Goal: Communication & Community: Participate in discussion

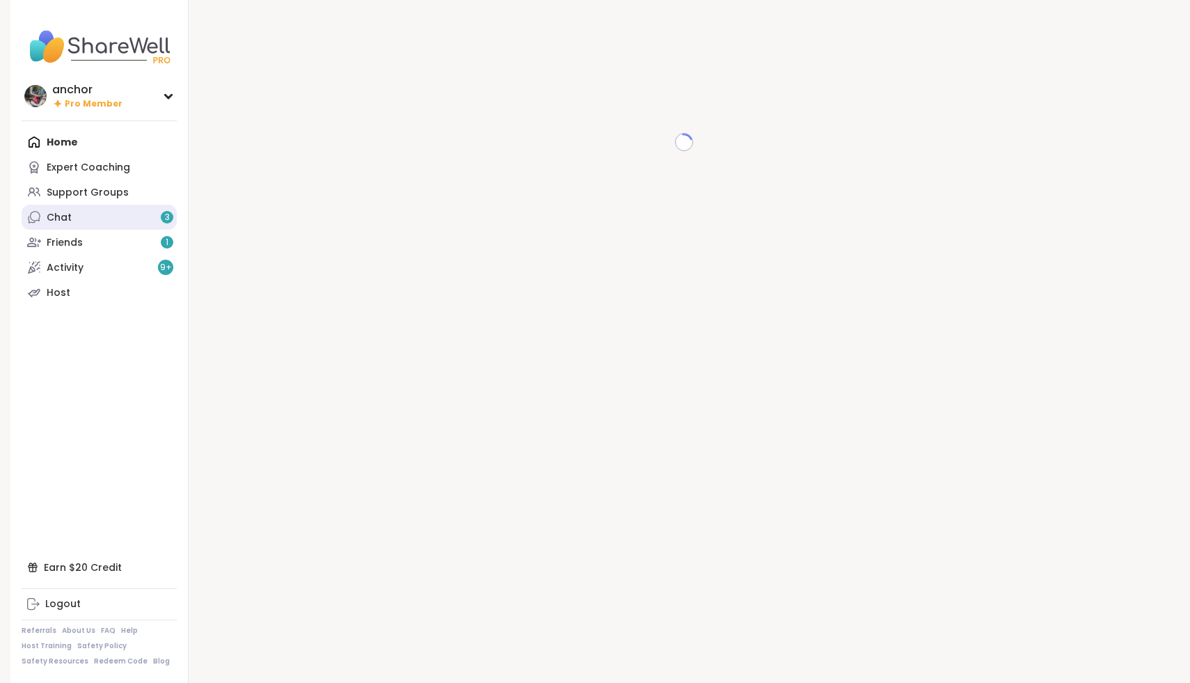
click at [129, 220] on link "Chat 3" at bounding box center [99, 217] width 155 height 25
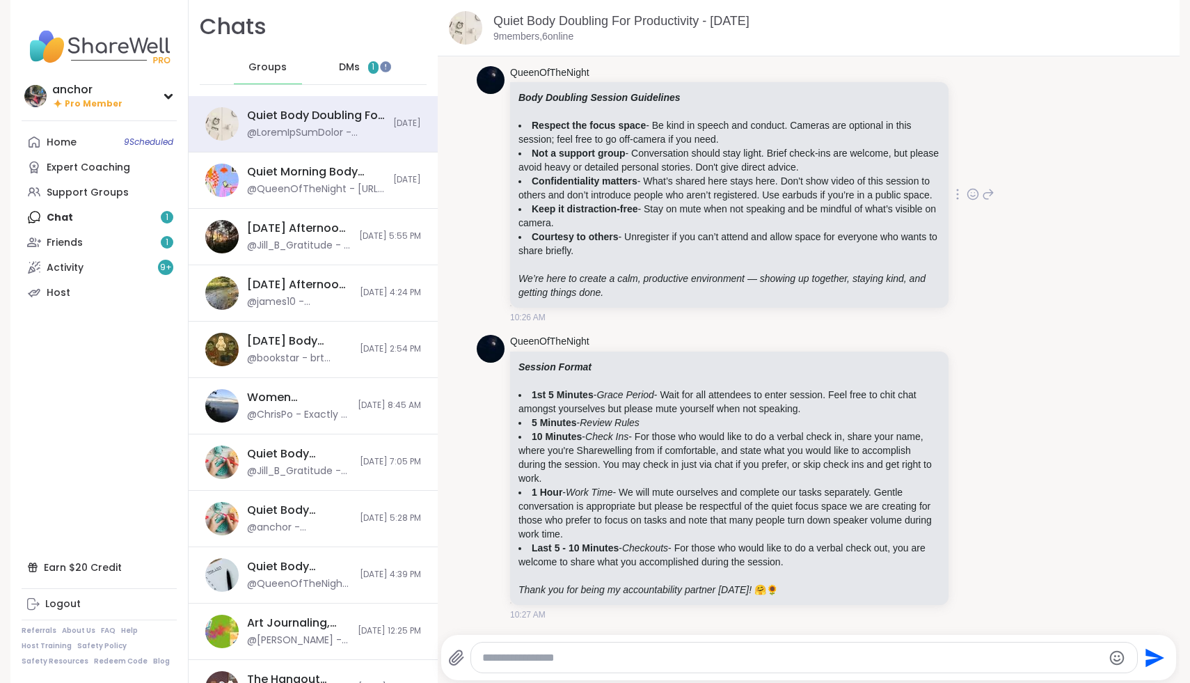
scroll to position [57, 0]
click at [102, 243] on link "Friends 1" at bounding box center [99, 242] width 155 height 25
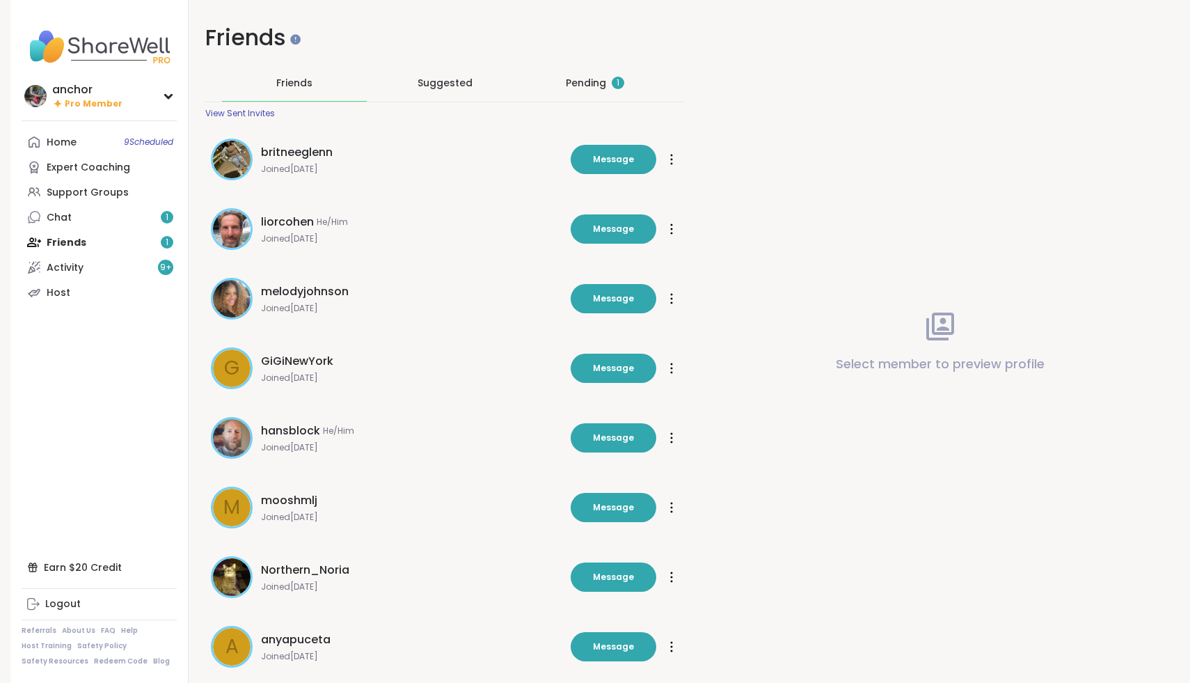
click at [574, 90] on div "Pending 1" at bounding box center [595, 83] width 58 height 14
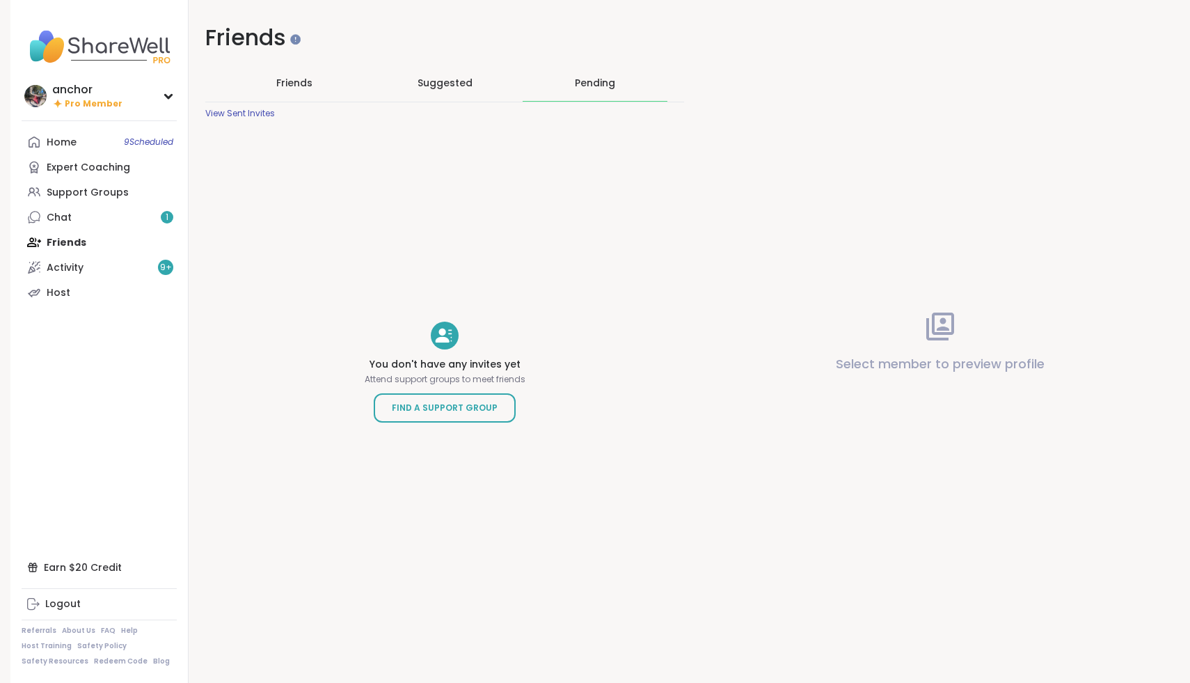
click at [49, 127] on nav "anchor Pro Member Profile Membership Settings Help Home 9 Scheduled Expert Coac…" at bounding box center [99, 341] width 178 height 683
click at [49, 134] on link "Home 9 Scheduled" at bounding box center [99, 141] width 155 height 25
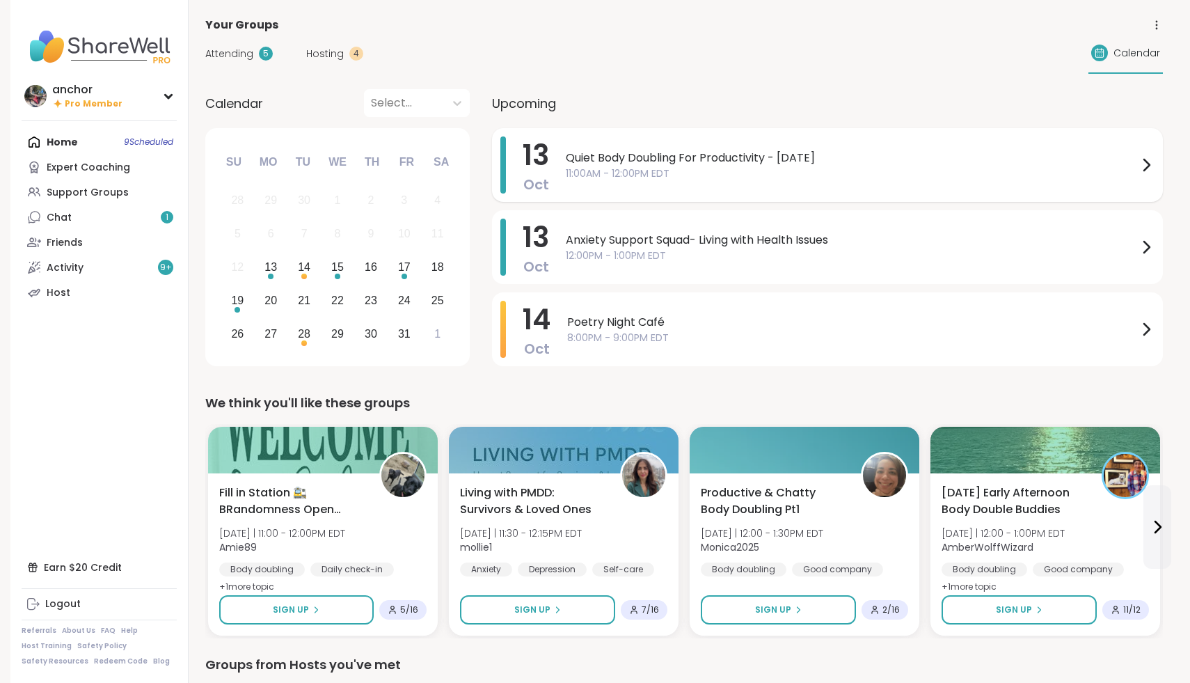
click at [671, 182] on div "Quiet Body Doubling For Productivity - Monday 11:00AM - 12:00PM EDT" at bounding box center [860, 164] width 589 height 57
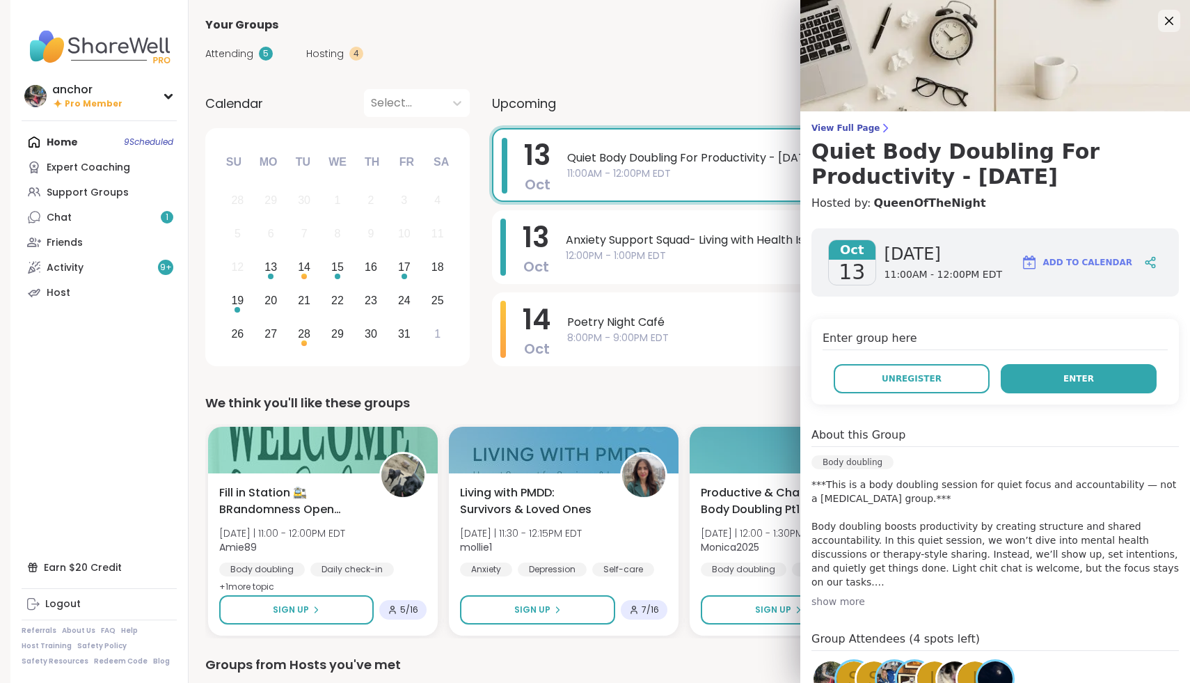
click at [1098, 377] on button "Enter" at bounding box center [1079, 378] width 156 height 29
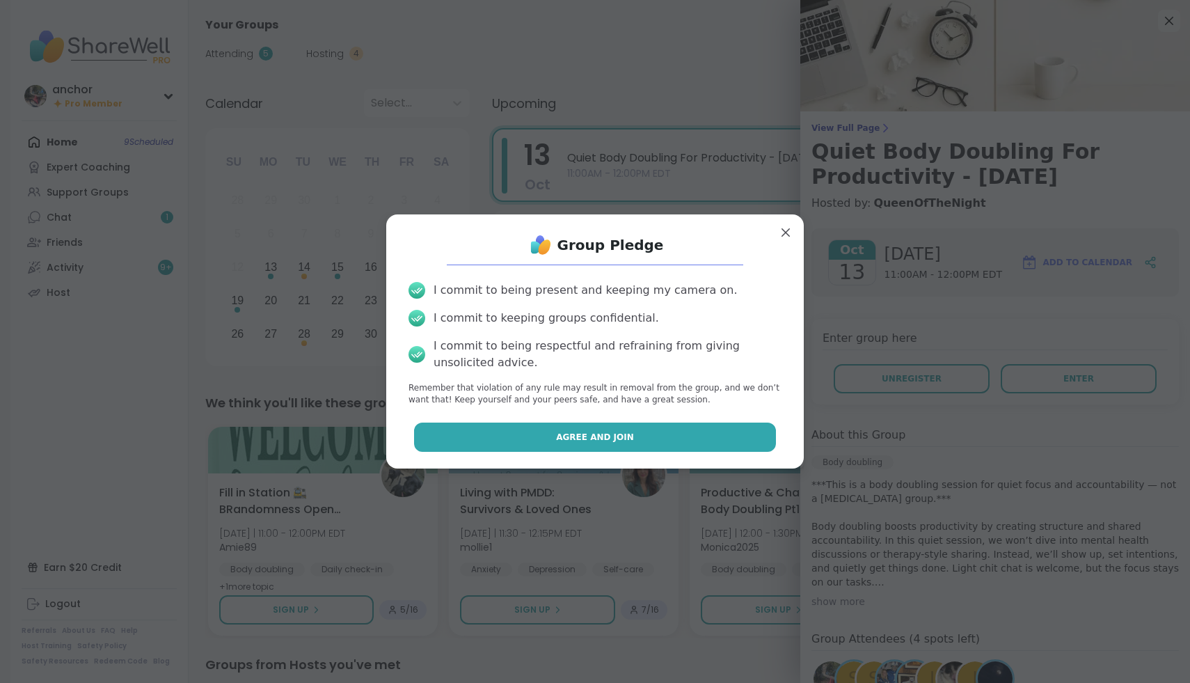
click at [658, 431] on button "Agree and Join" at bounding box center [595, 436] width 363 height 29
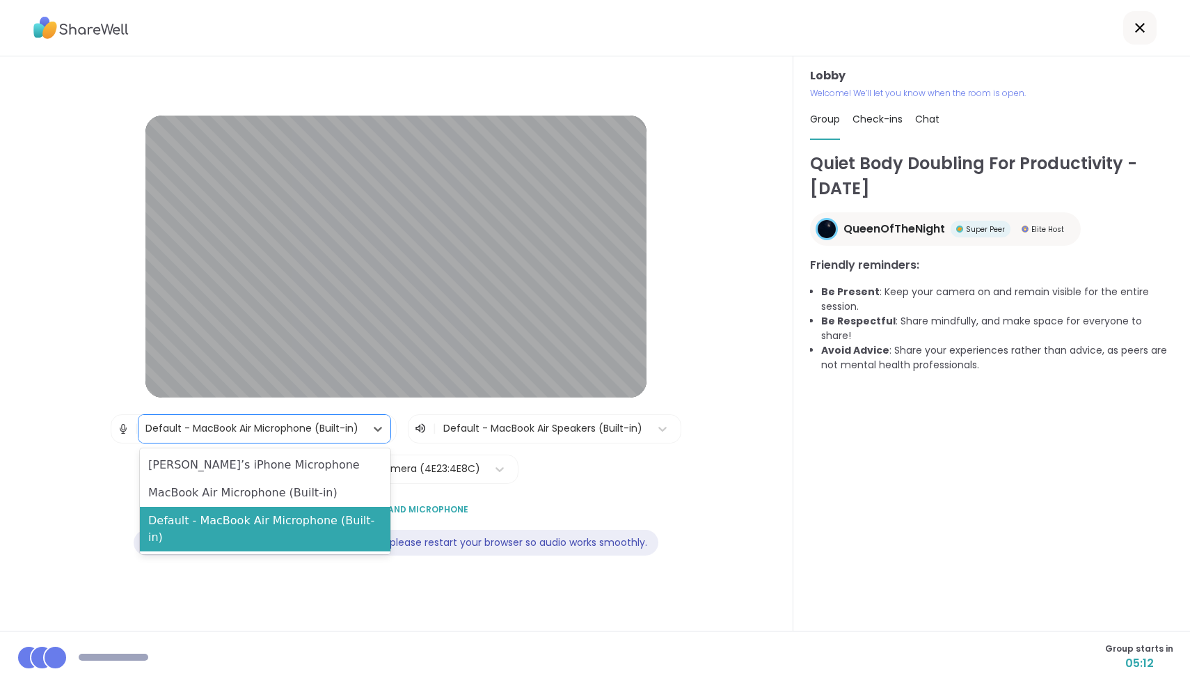
click at [214, 439] on div "Default - MacBook Air Microphone (Built-in)" at bounding box center [251, 429] width 227 height 28
click at [223, 490] on div "MacBook Air Microphone (Built-in)" at bounding box center [265, 493] width 251 height 28
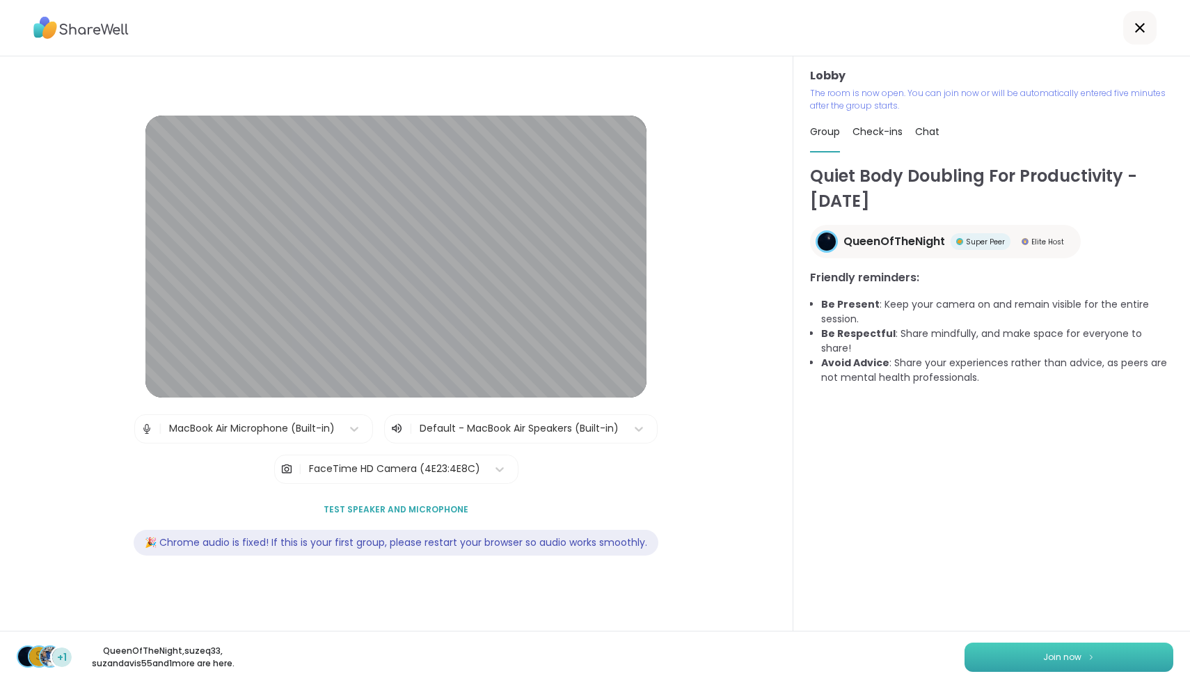
click at [983, 671] on button "Join now" at bounding box center [1069, 656] width 209 height 29
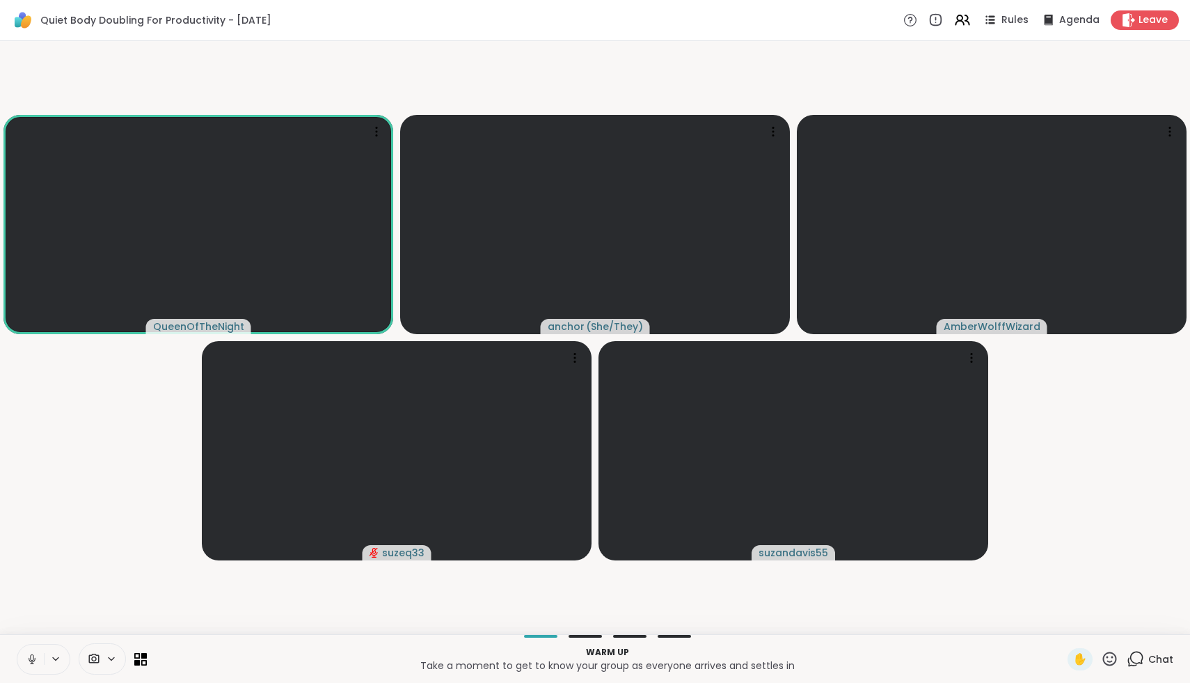
click at [34, 664] on icon at bounding box center [32, 659] width 13 height 13
click at [101, 664] on span at bounding box center [92, 658] width 26 height 13
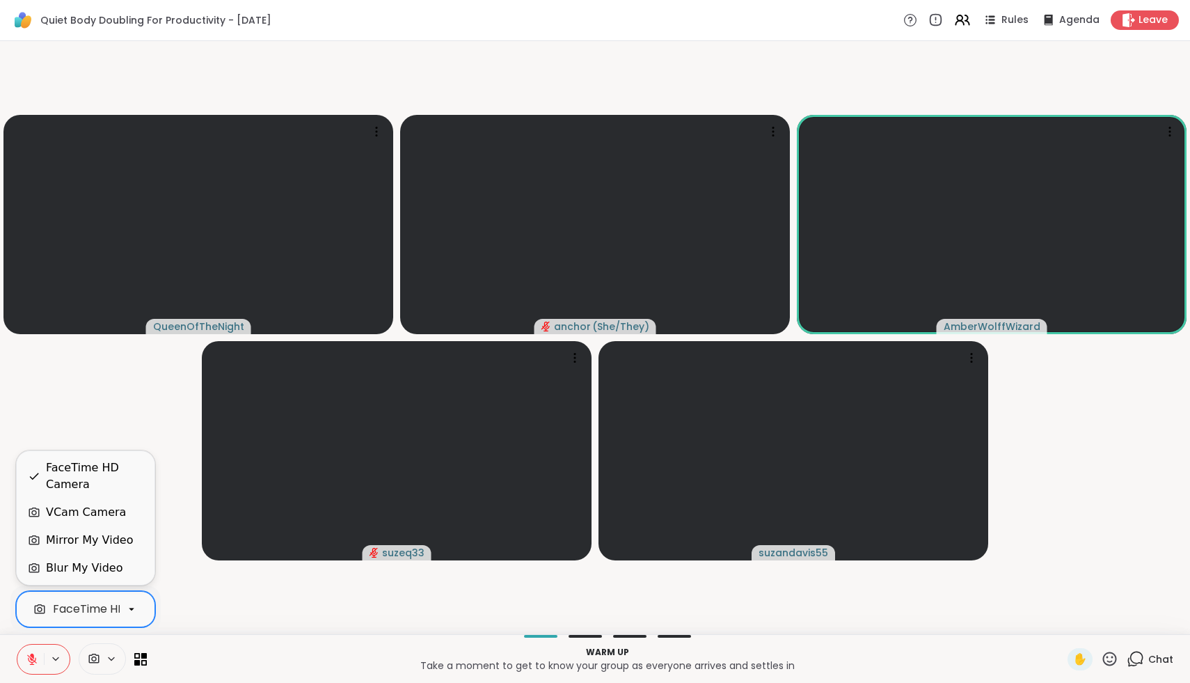
click at [91, 614] on div "FaceTime HD Camera" at bounding box center [113, 609] width 121 height 17
click at [86, 517] on div "VCam Camera" at bounding box center [86, 512] width 80 height 17
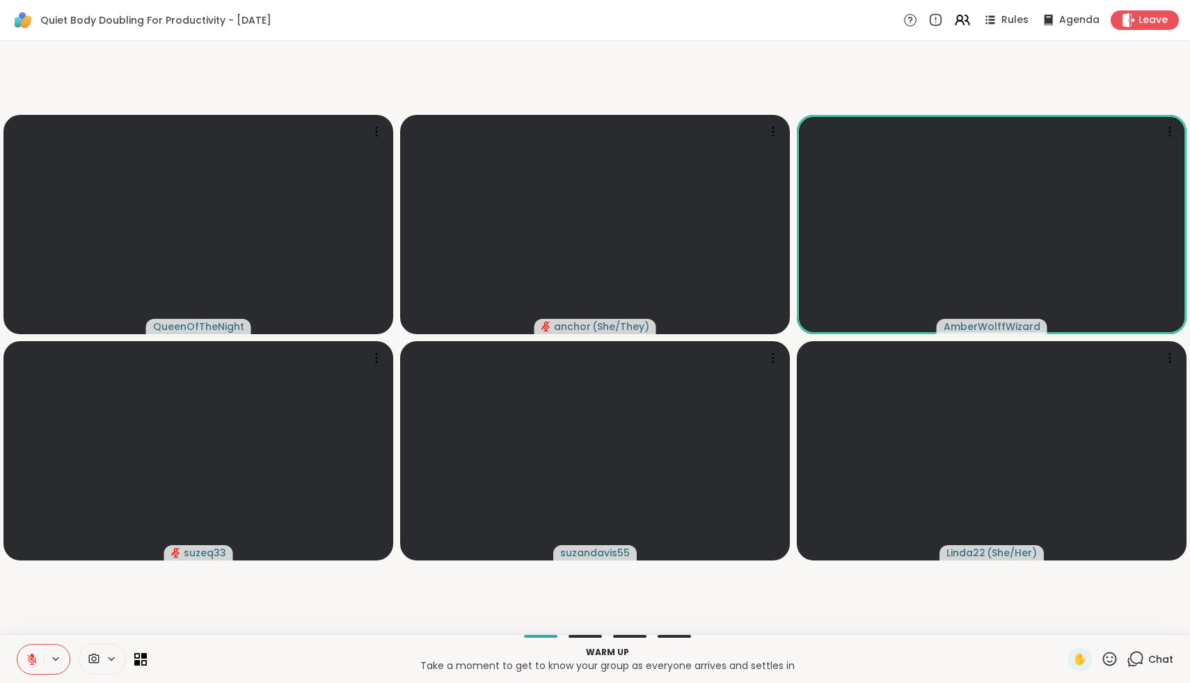
click at [1108, 660] on icon at bounding box center [1110, 658] width 14 height 14
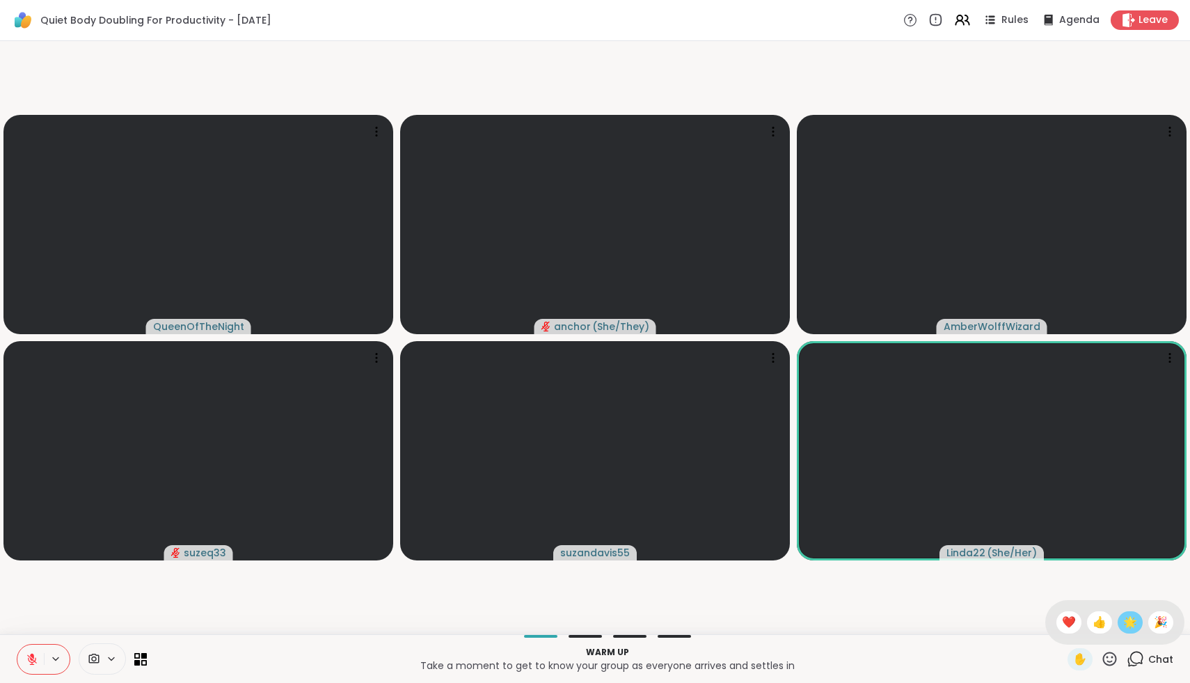
click at [1130, 621] on span "🌟" at bounding box center [1130, 622] width 14 height 17
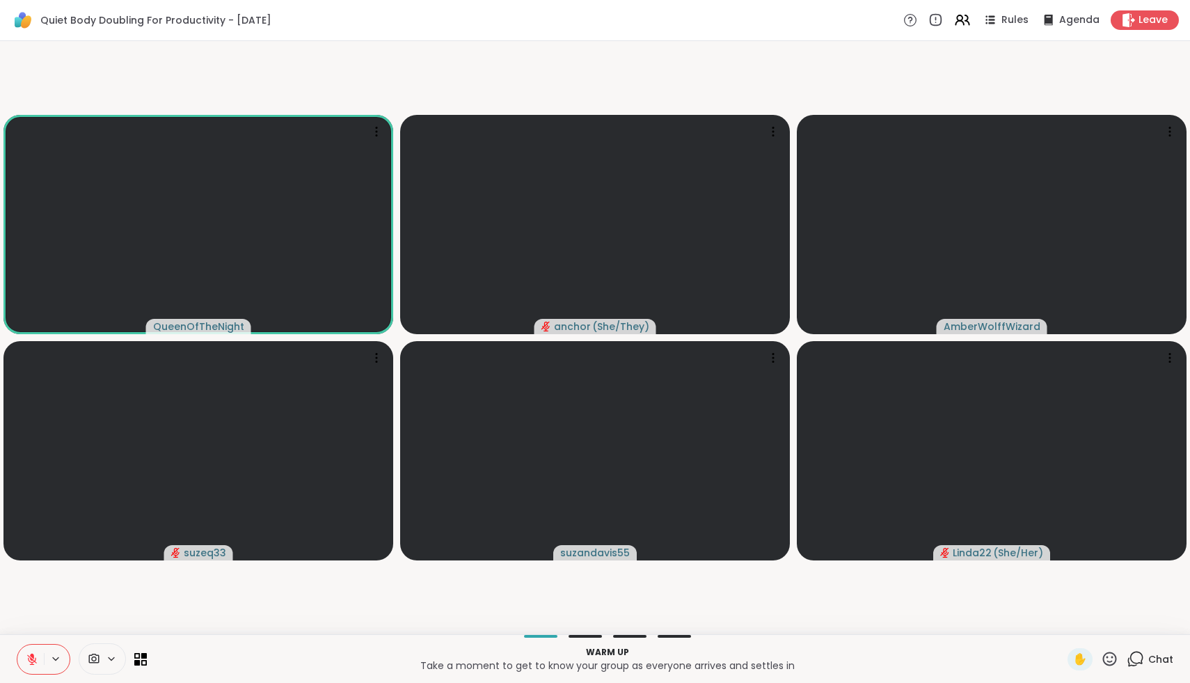
click at [1111, 657] on icon at bounding box center [1109, 658] width 17 height 17
click at [1111, 585] on video-player-container "QueenOfTheNight anchor ( She/They ) AmberWolffWizard suzeq33 suzandavis55 Linda…" at bounding box center [594, 338] width 1173 height 582
click at [1104, 664] on icon at bounding box center [1109, 658] width 17 height 17
click at [1076, 626] on span "❤️" at bounding box center [1069, 622] width 14 height 17
click at [36, 662] on icon at bounding box center [32, 659] width 13 height 13
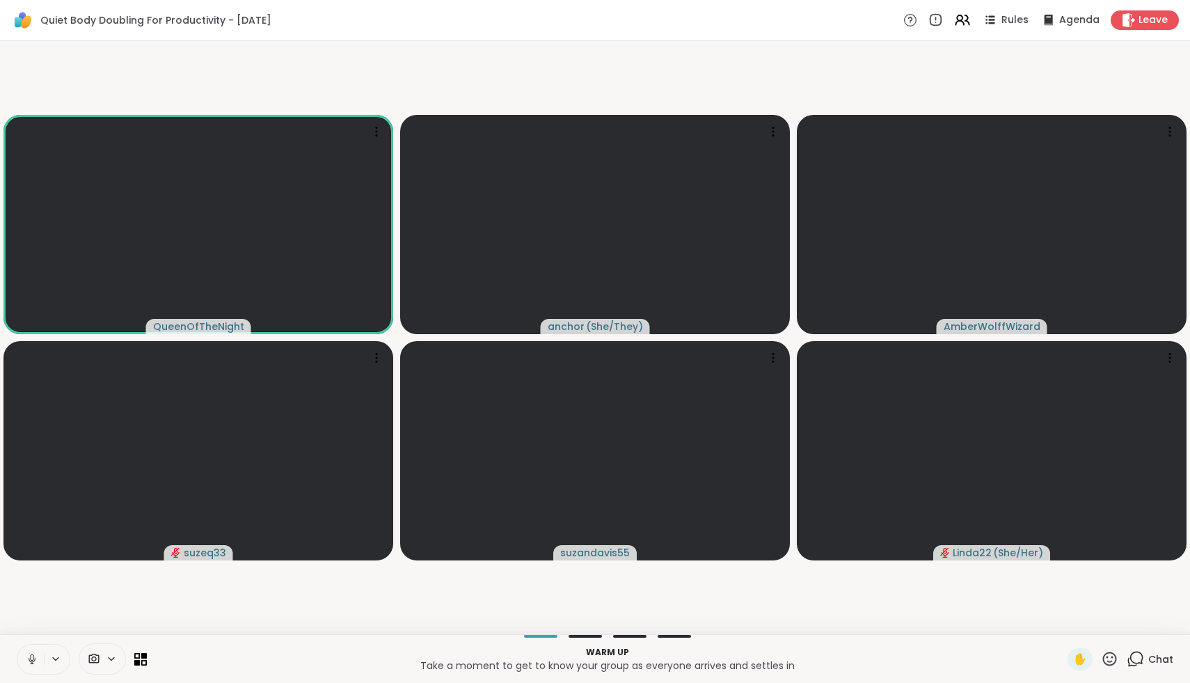
click at [36, 662] on icon at bounding box center [32, 659] width 13 height 13
click at [1111, 662] on icon at bounding box center [1109, 658] width 17 height 17
click at [1130, 628] on span "🌟" at bounding box center [1130, 622] width 14 height 17
click at [30, 661] on icon at bounding box center [32, 659] width 10 height 10
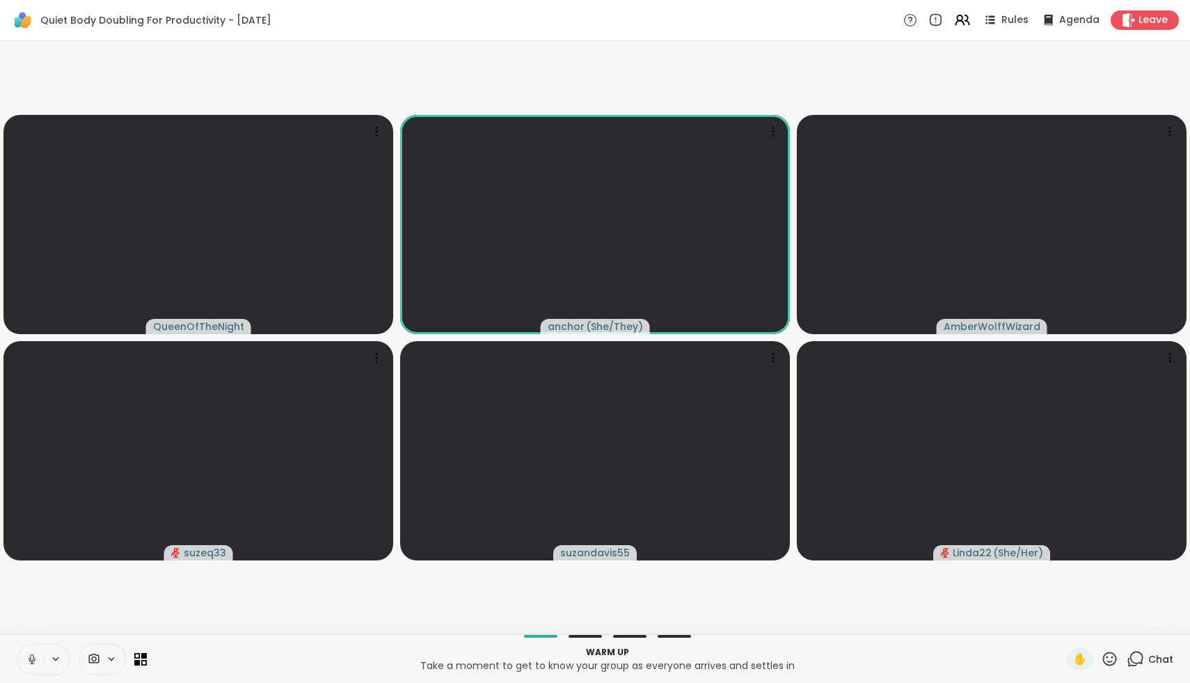
click at [30, 661] on icon at bounding box center [32, 659] width 13 height 13
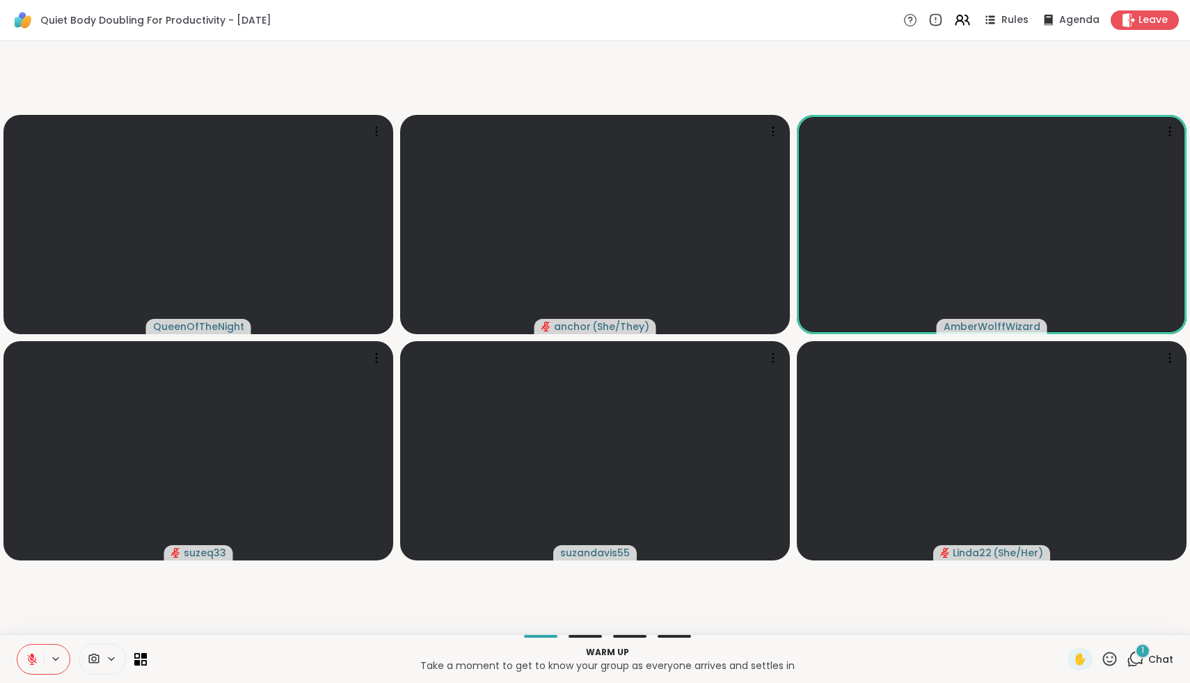
click at [1144, 653] on span "1" at bounding box center [1142, 650] width 3 height 12
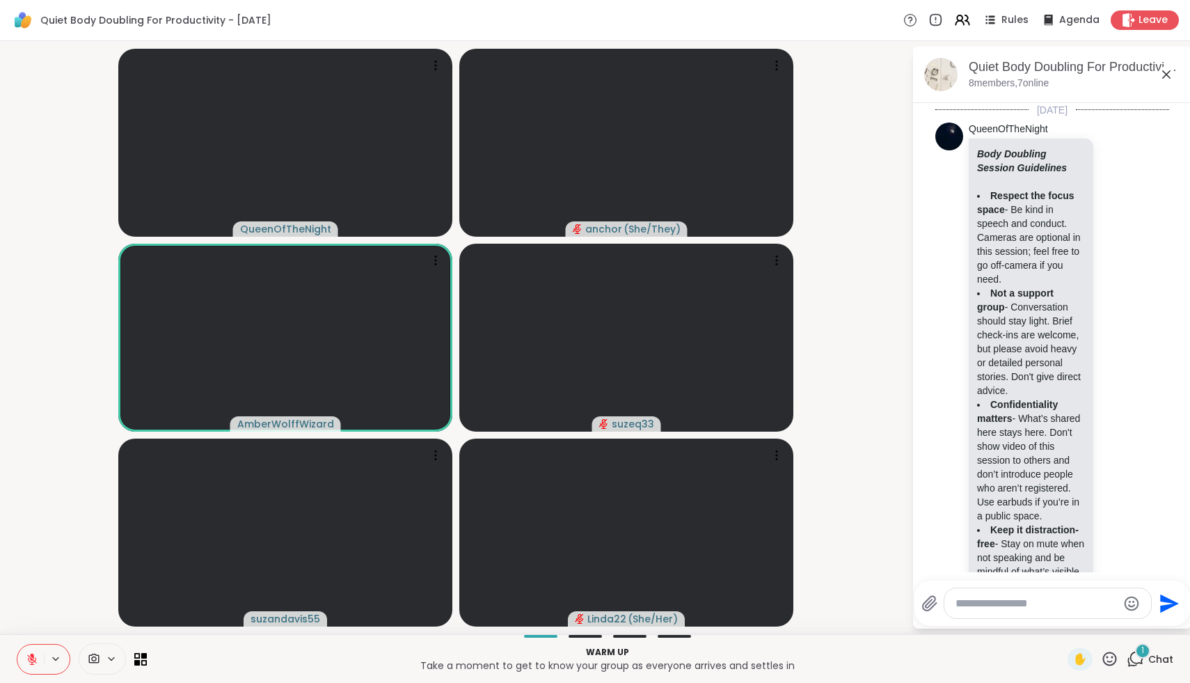
scroll to position [1392, 0]
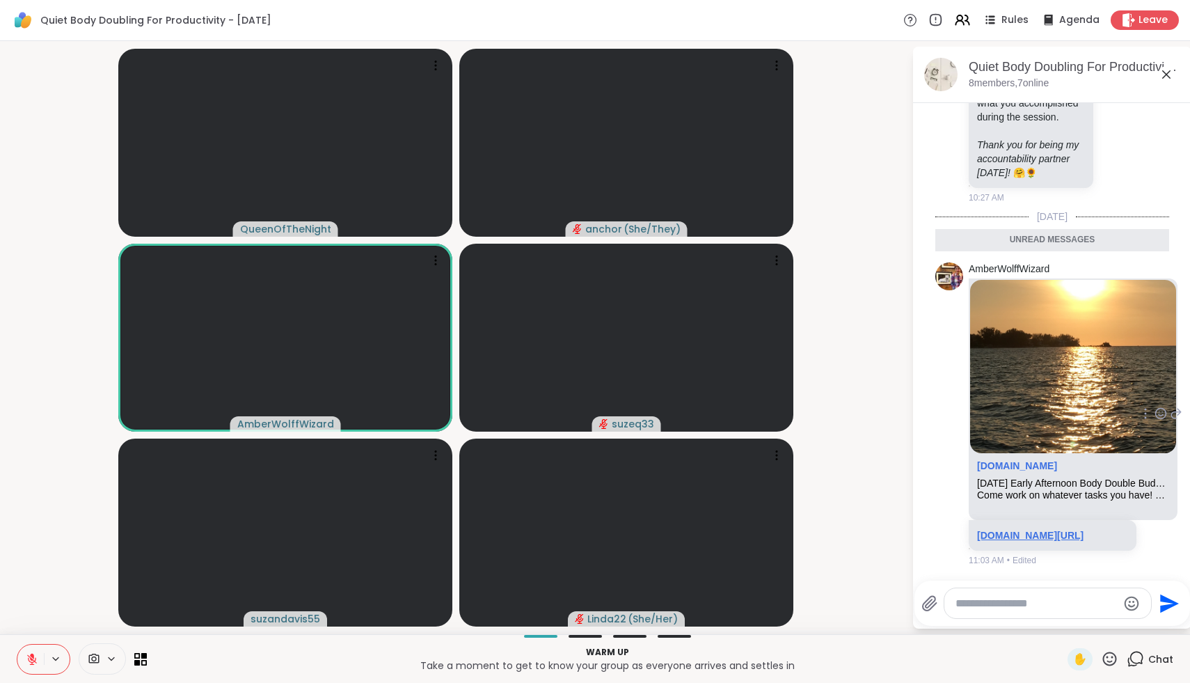
click at [1082, 530] on link "sharewellnow.com/session/65547ba6-b3d5-4bd7-97cb-fec7ef95bb75" at bounding box center [1030, 535] width 106 height 11
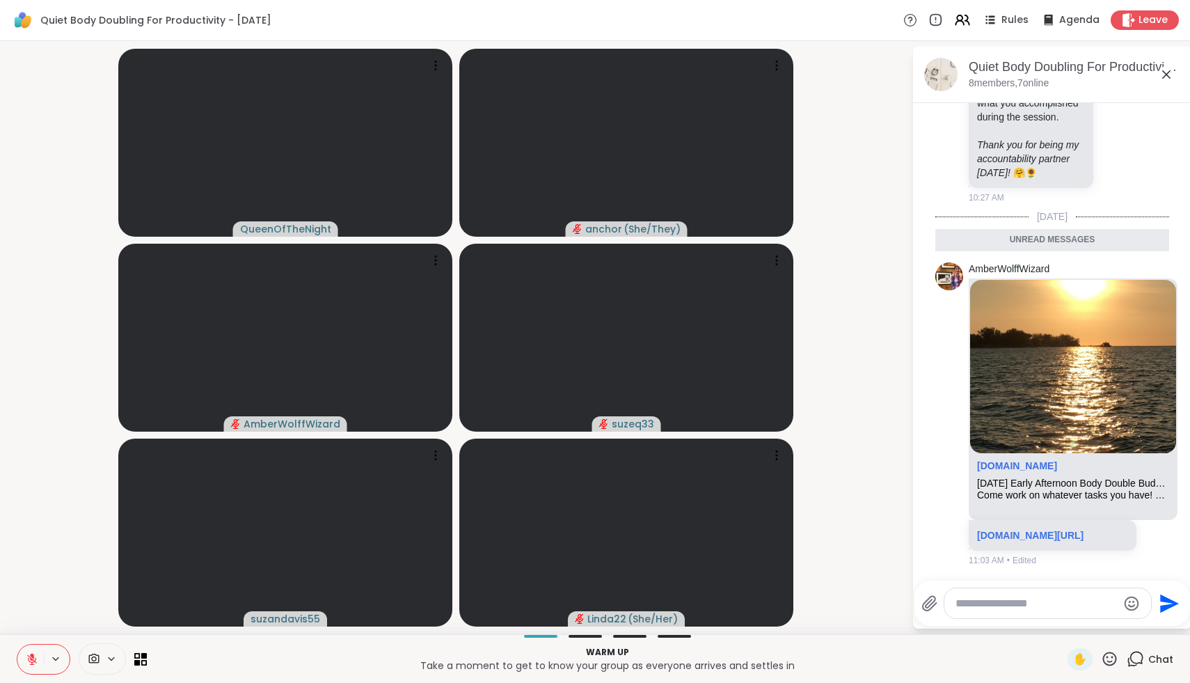
click at [1164, 78] on icon at bounding box center [1166, 74] width 17 height 17
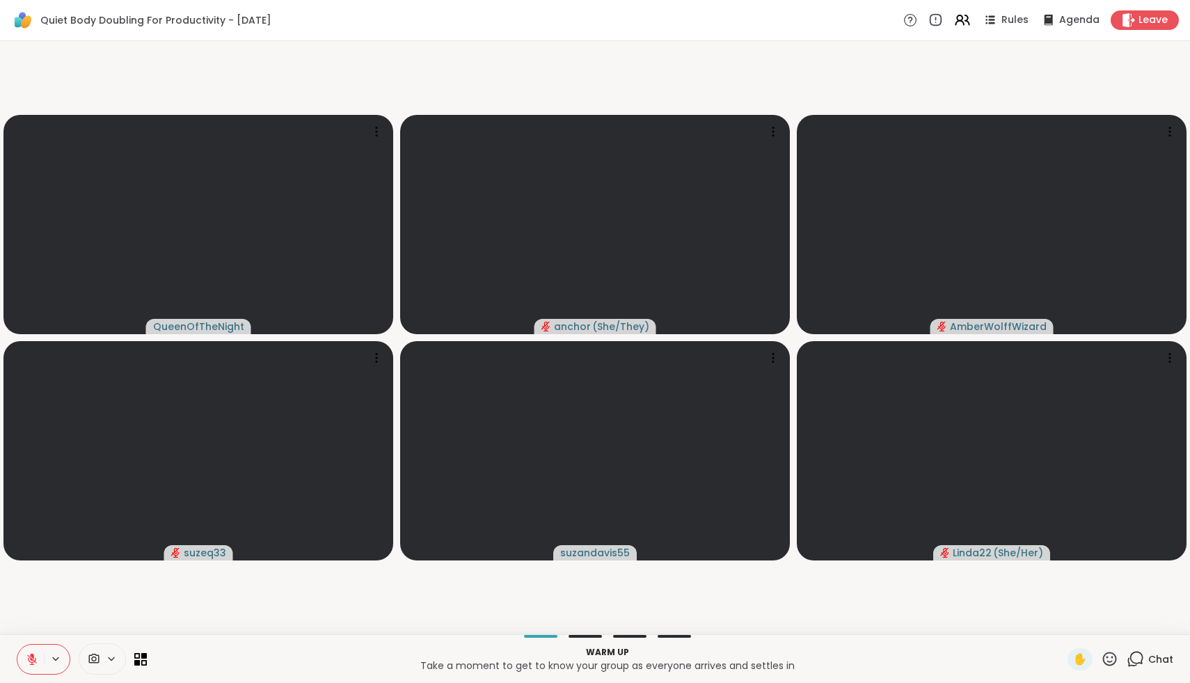
click at [35, 658] on icon at bounding box center [32, 659] width 10 height 10
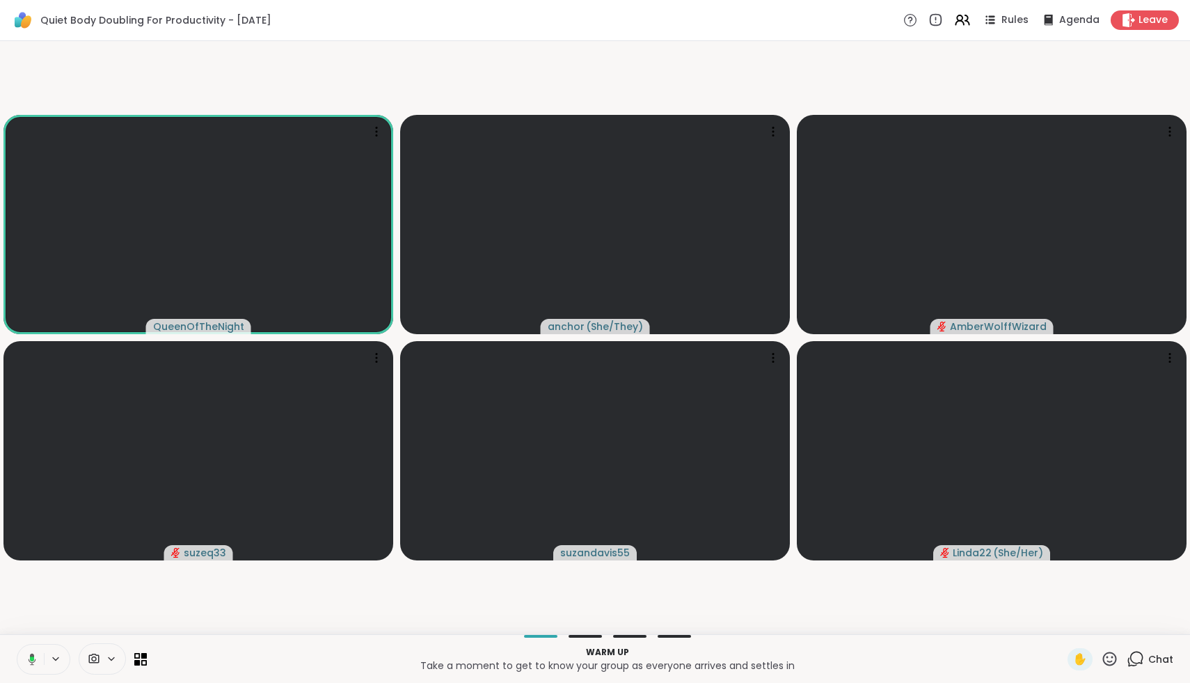
click at [34, 654] on icon at bounding box center [30, 659] width 13 height 13
click at [34, 654] on icon at bounding box center [32, 659] width 13 height 13
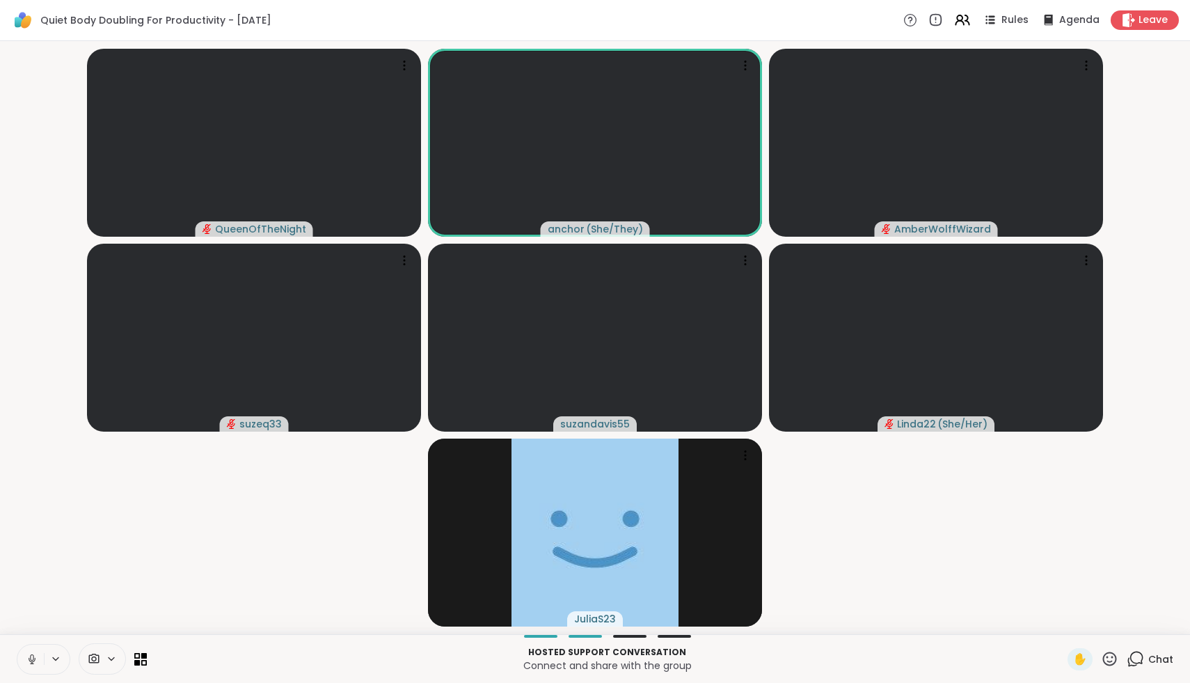
click at [34, 654] on icon at bounding box center [32, 659] width 13 height 13
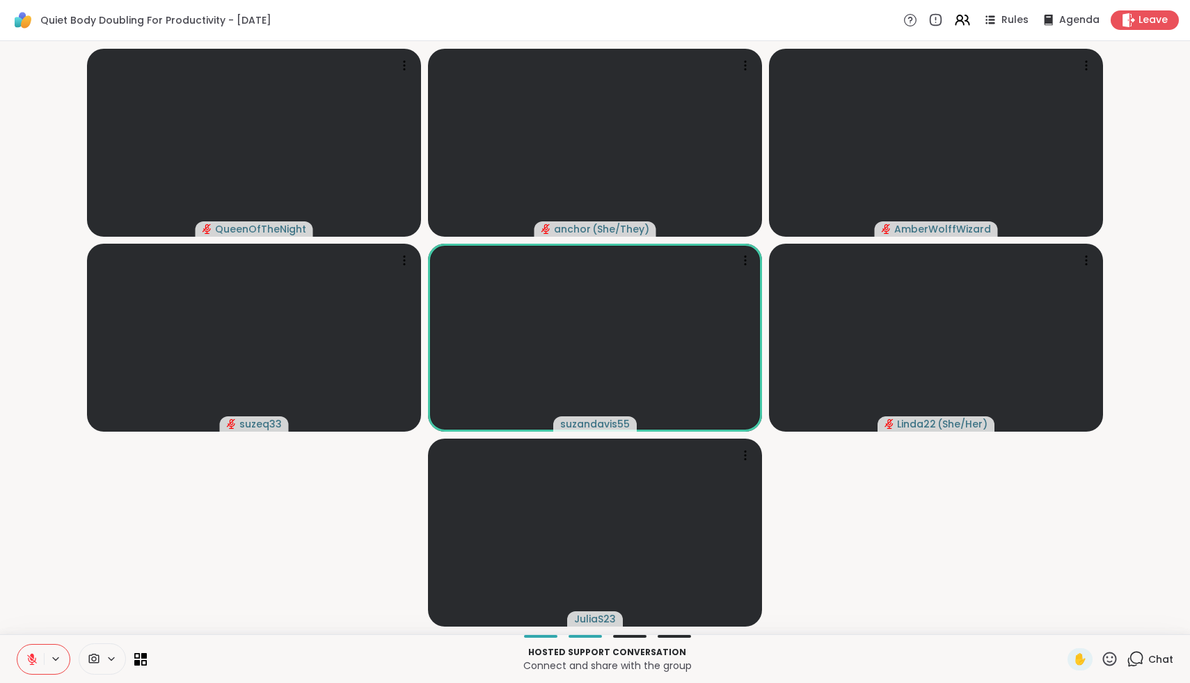
click at [18, 655] on button at bounding box center [30, 658] width 26 height 29
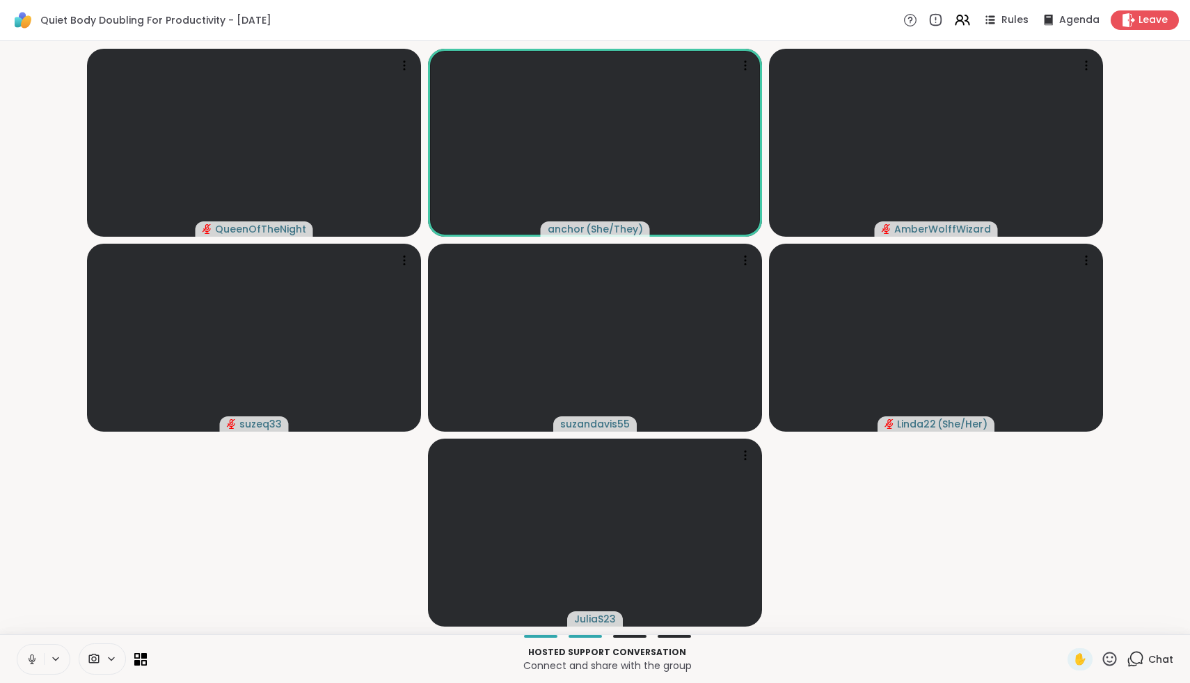
click at [37, 659] on icon at bounding box center [32, 659] width 13 height 13
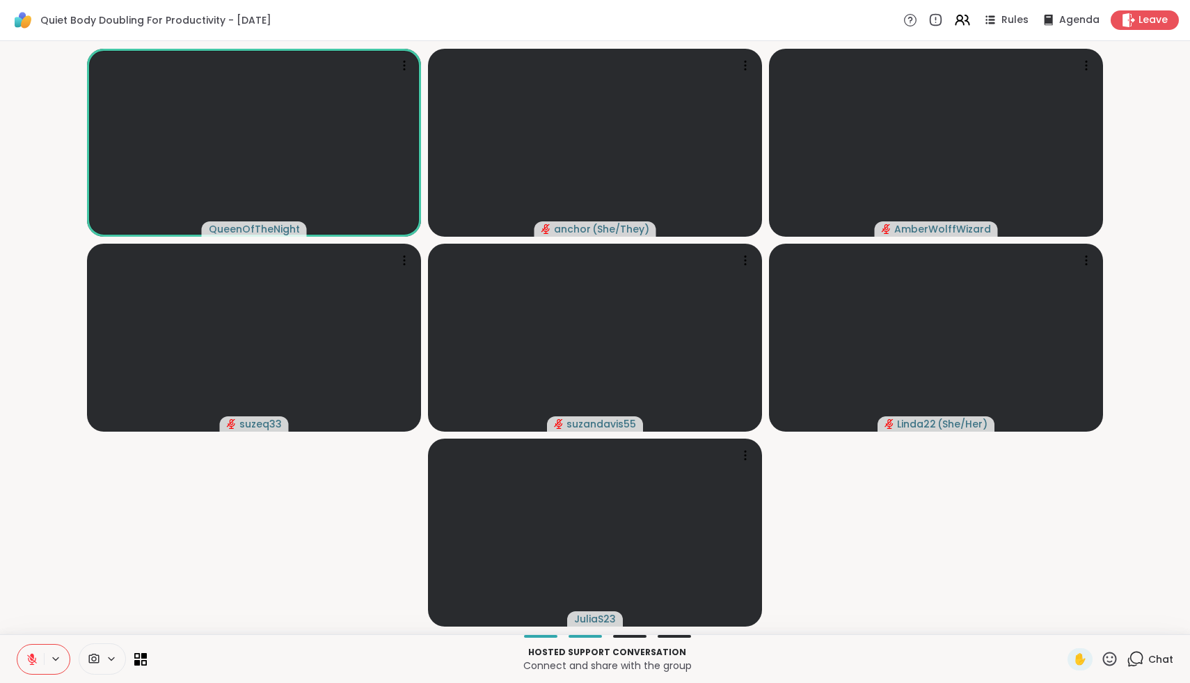
click at [37, 660] on icon at bounding box center [32, 659] width 13 height 13
click at [37, 658] on icon at bounding box center [32, 659] width 13 height 13
click at [40, 657] on button at bounding box center [30, 658] width 26 height 29
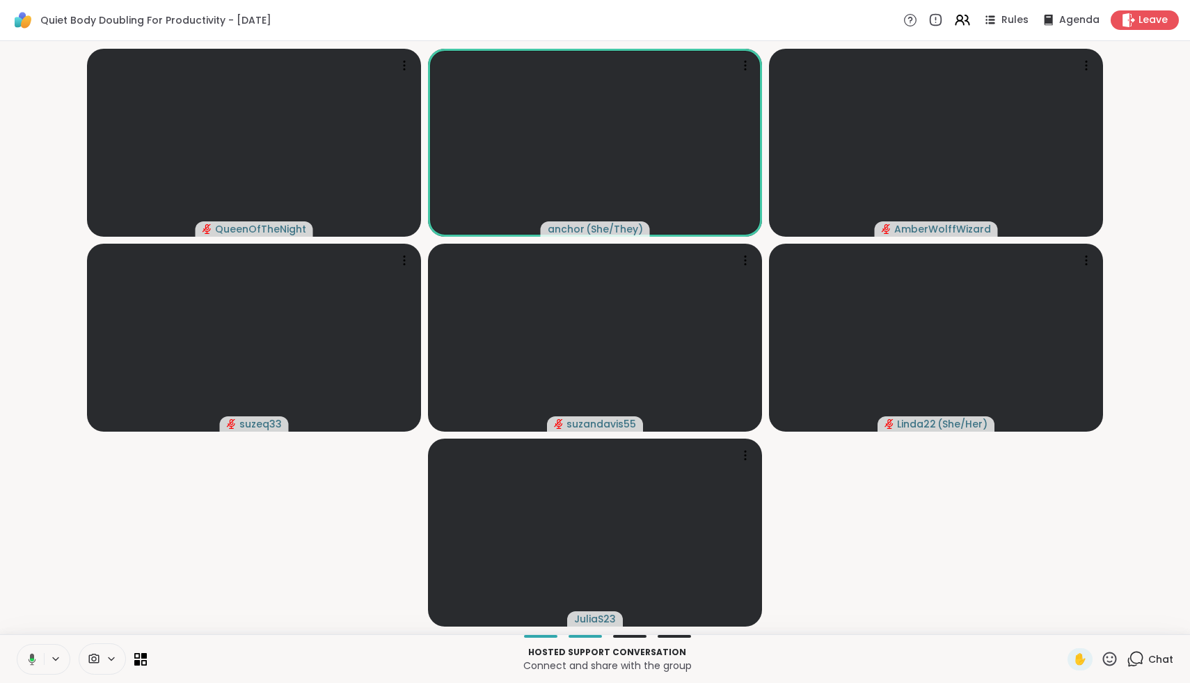
click at [34, 655] on icon at bounding box center [30, 659] width 13 height 13
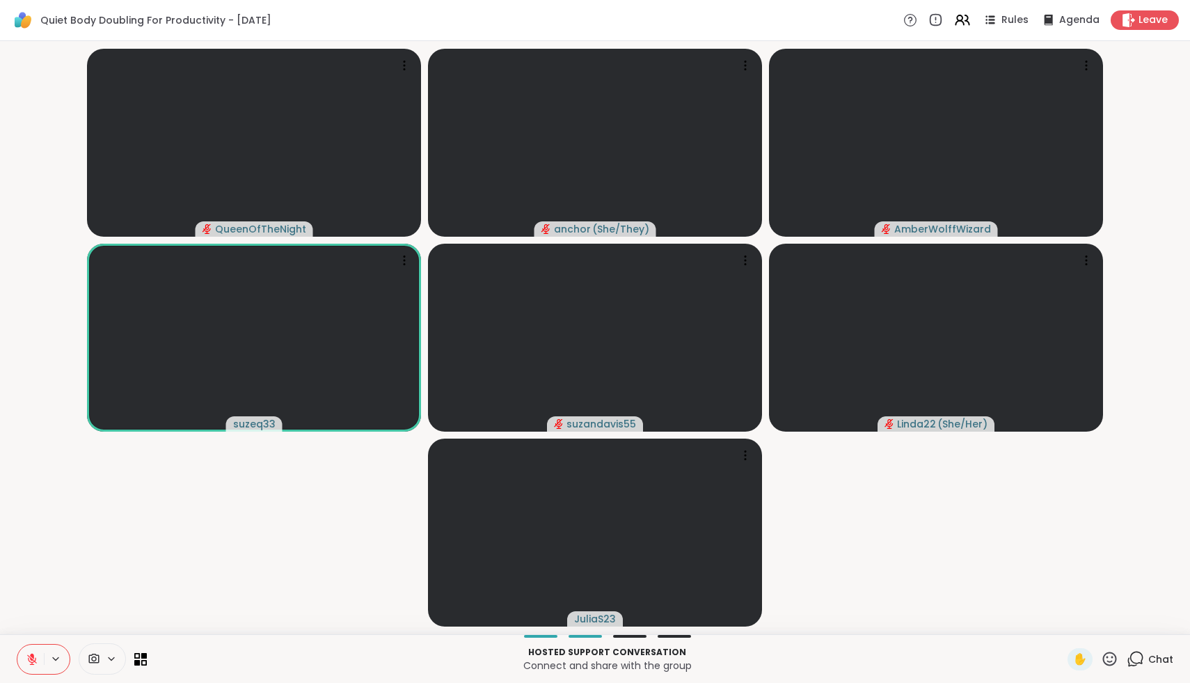
click at [1113, 652] on icon at bounding box center [1109, 658] width 17 height 17
click at [1076, 621] on span "❤️" at bounding box center [1069, 622] width 14 height 17
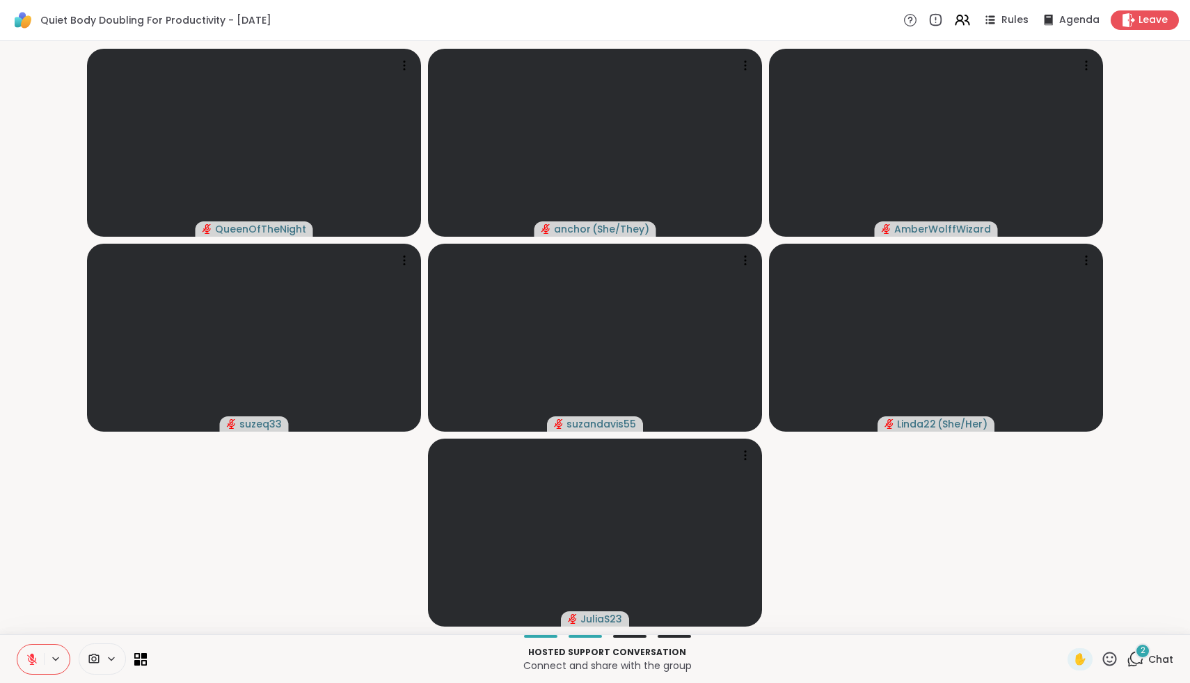
click at [1133, 655] on icon at bounding box center [1135, 658] width 17 height 17
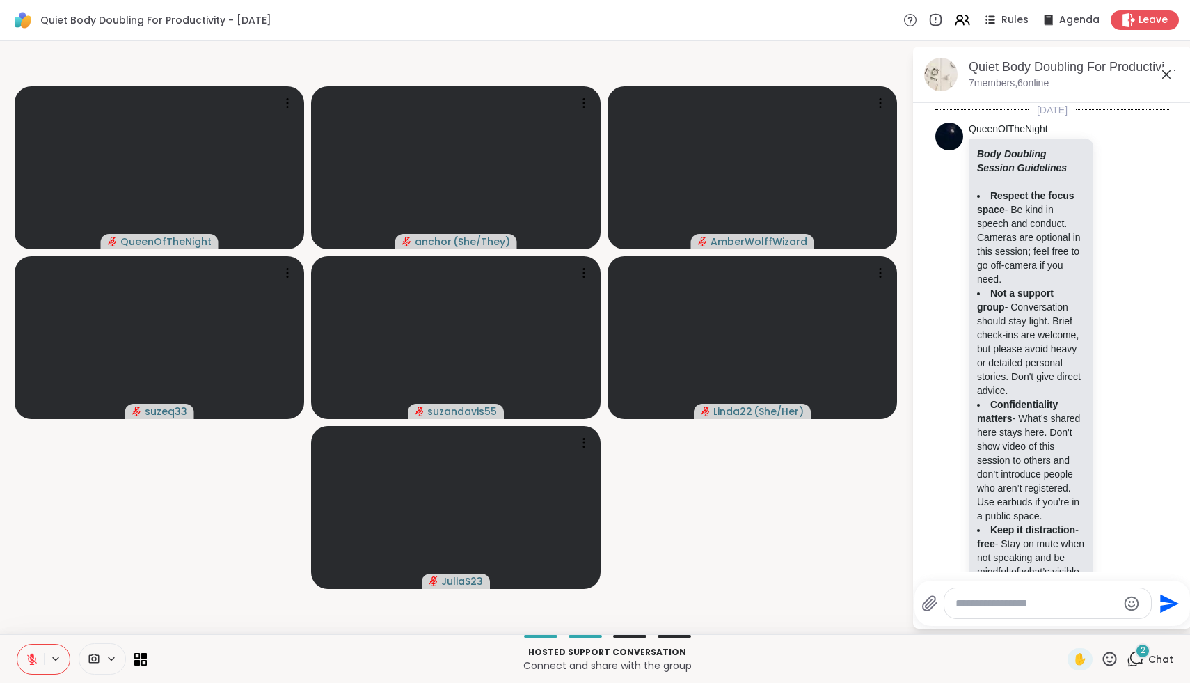
scroll to position [1588, 0]
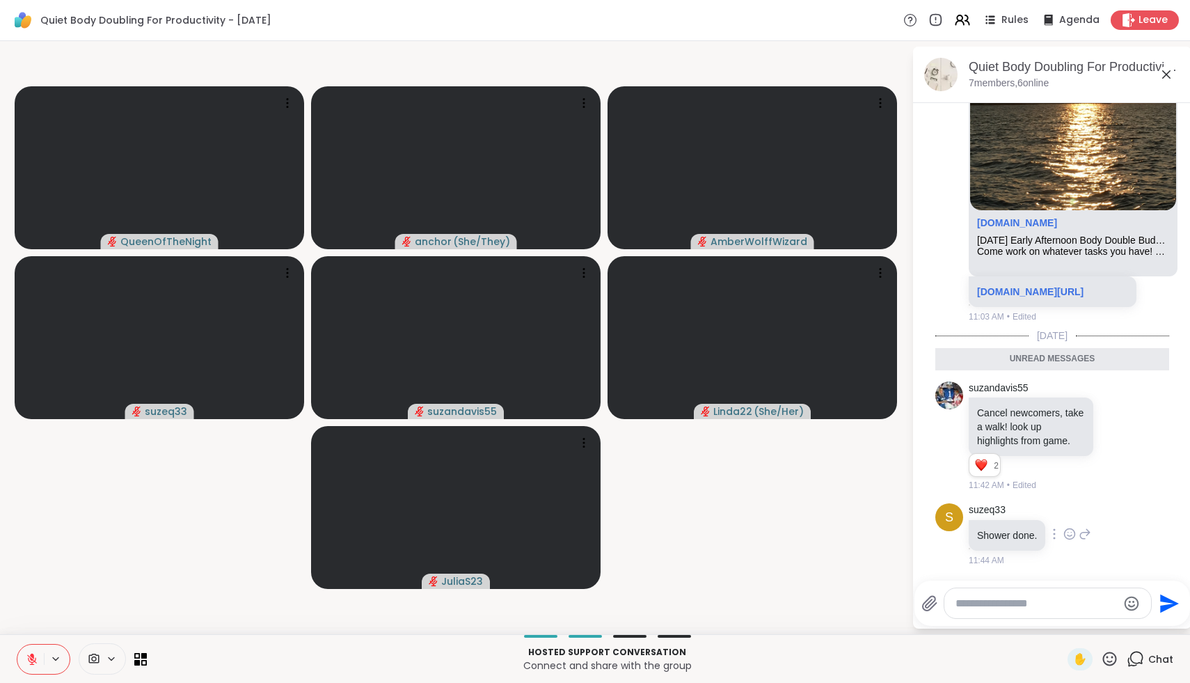
click at [1070, 535] on icon at bounding box center [1070, 535] width 4 height 1
click at [1068, 513] on div "Select Reaction: Heart" at bounding box center [1069, 511] width 13 height 13
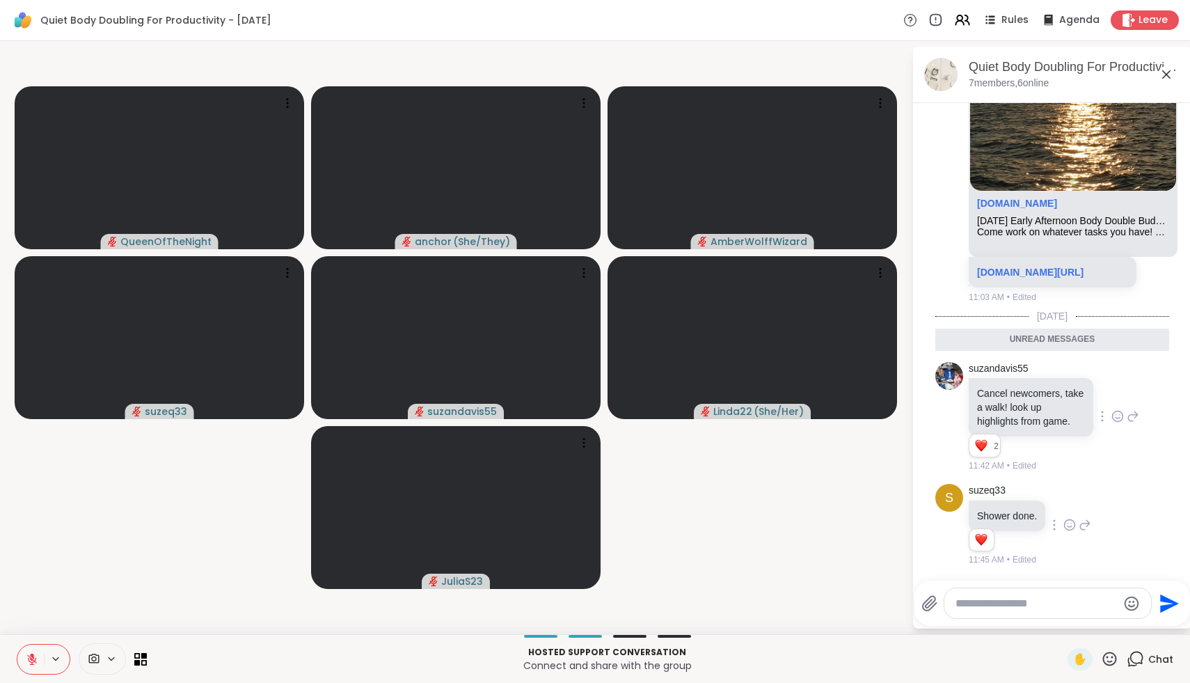
click at [1119, 415] on icon at bounding box center [1117, 416] width 13 height 14
click at [1006, 403] on button "Select Reaction: Heart" at bounding box center [1007, 394] width 28 height 28
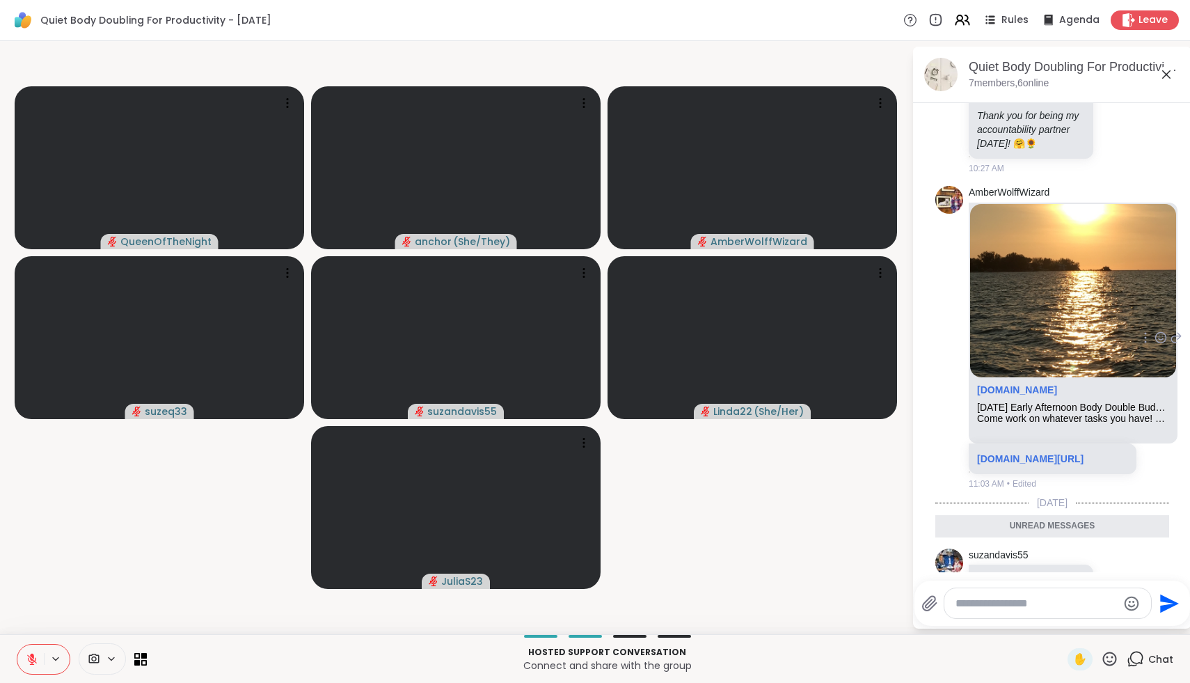
scroll to position [1365, 0]
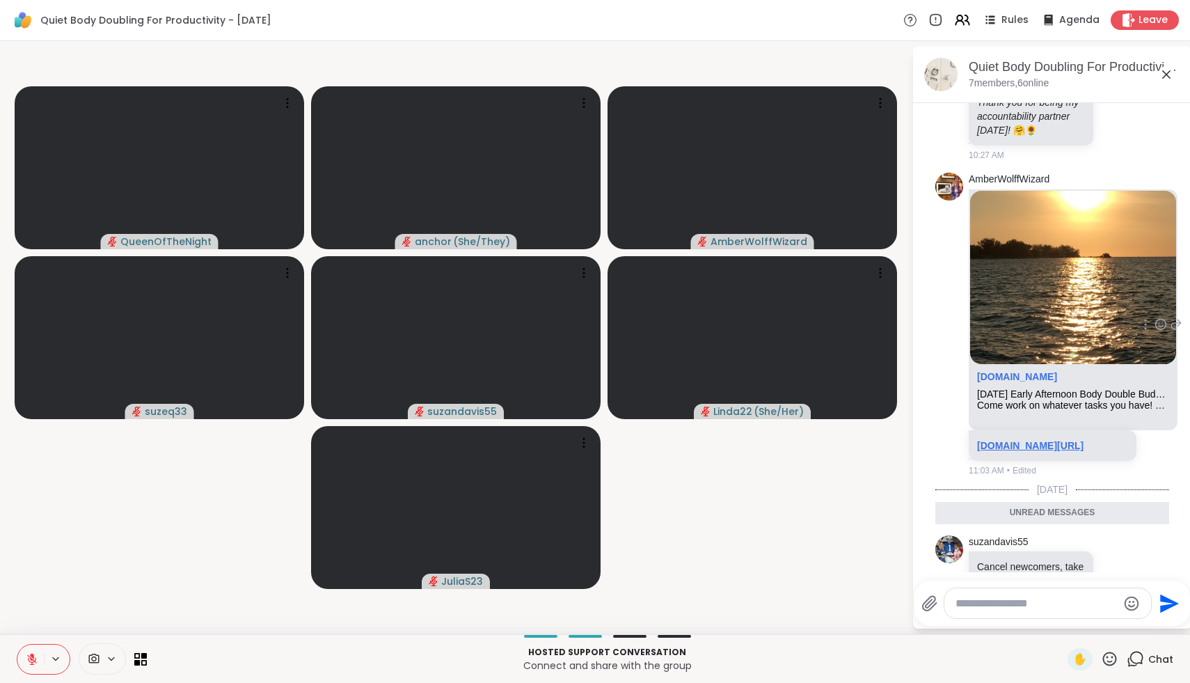
click at [1002, 451] on link "sharewellnow.com/session/65547ba6-b3d5-4bd7-97cb-fec7ef95bb75" at bounding box center [1030, 445] width 106 height 11
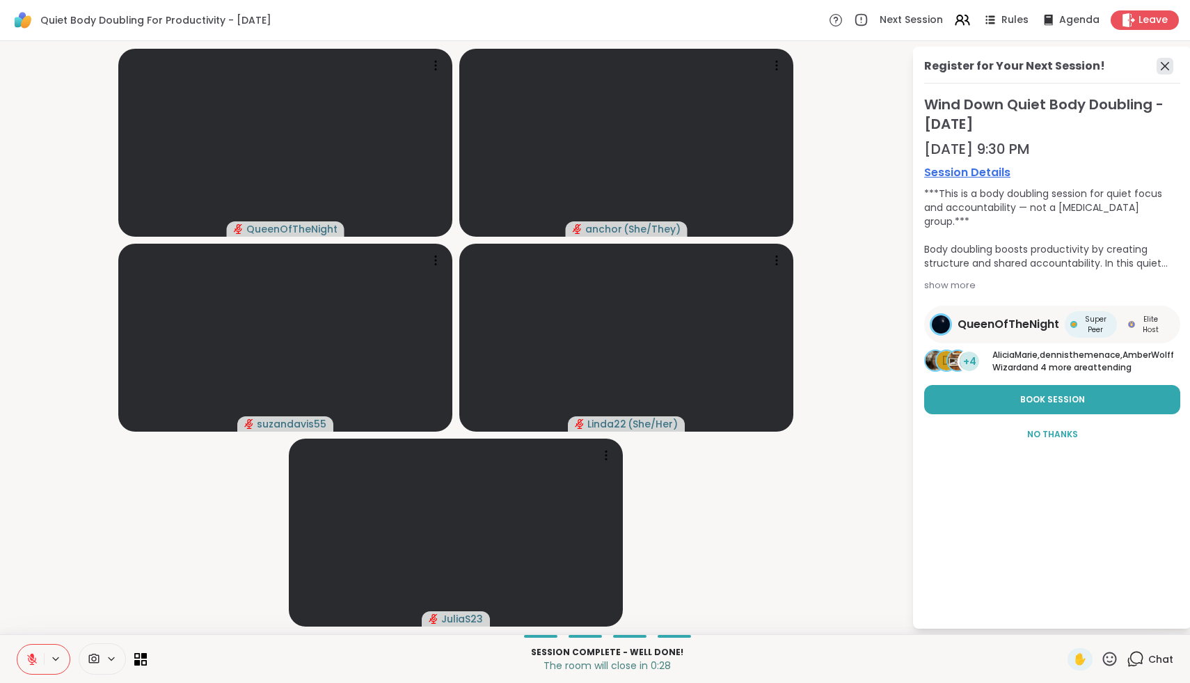
click at [1164, 65] on icon at bounding box center [1165, 66] width 17 height 17
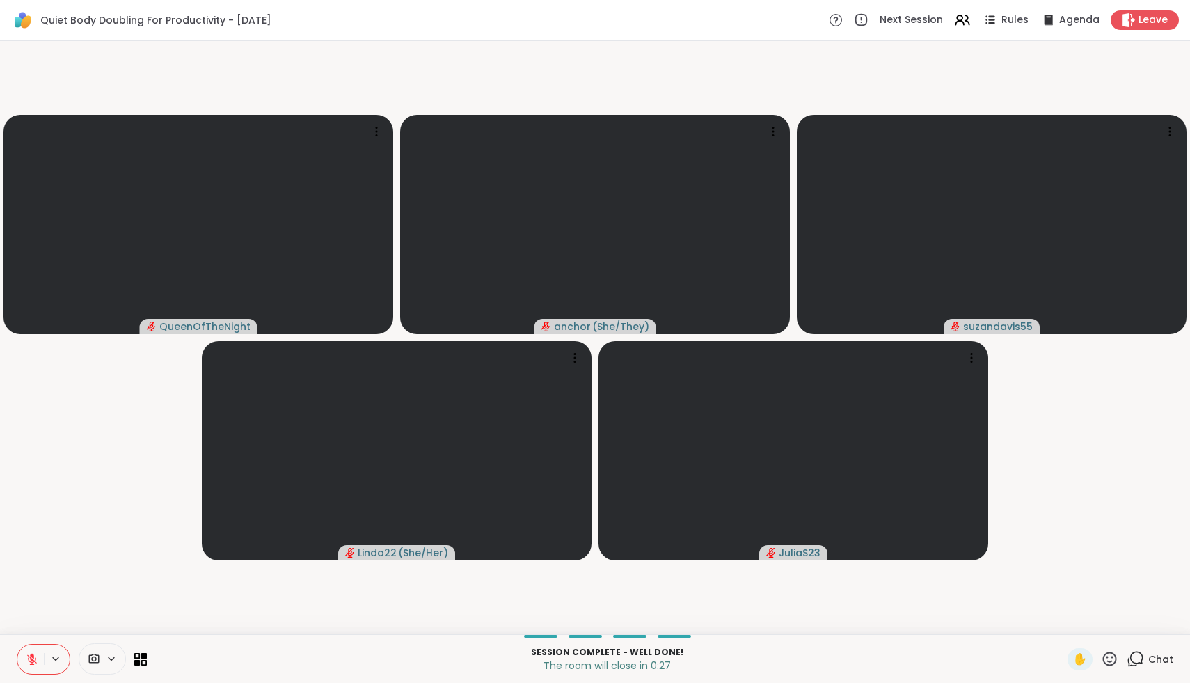
click at [1151, 660] on span "Chat" at bounding box center [1160, 659] width 25 height 14
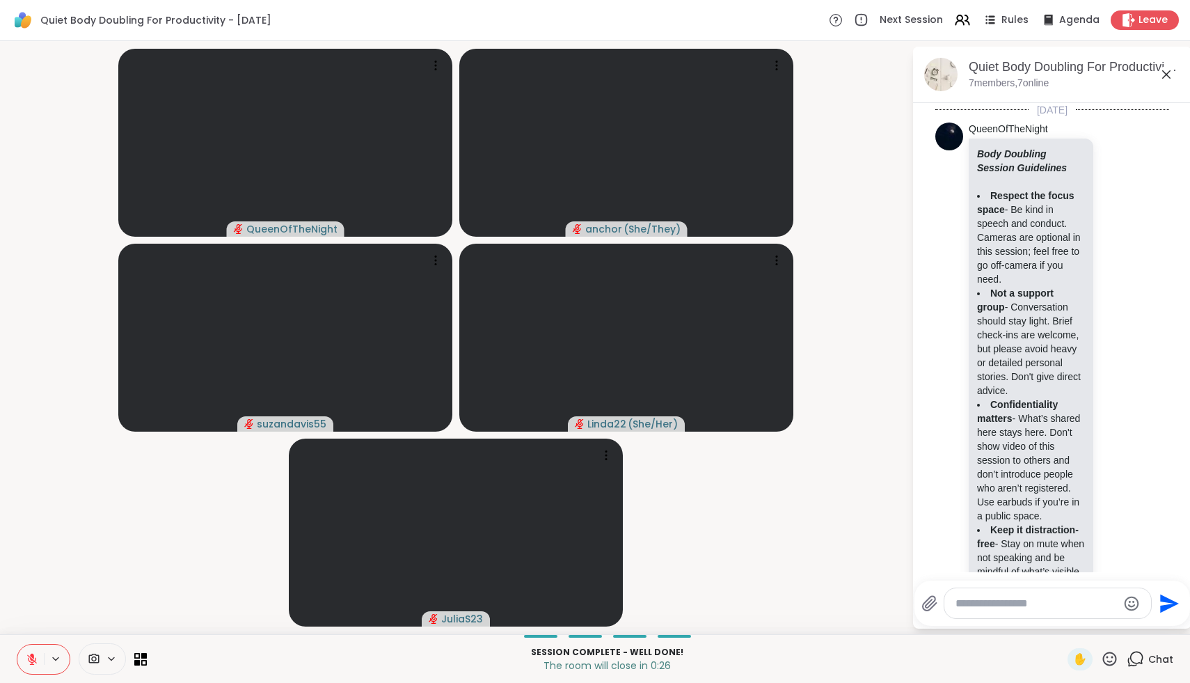
scroll to position [1561, 0]
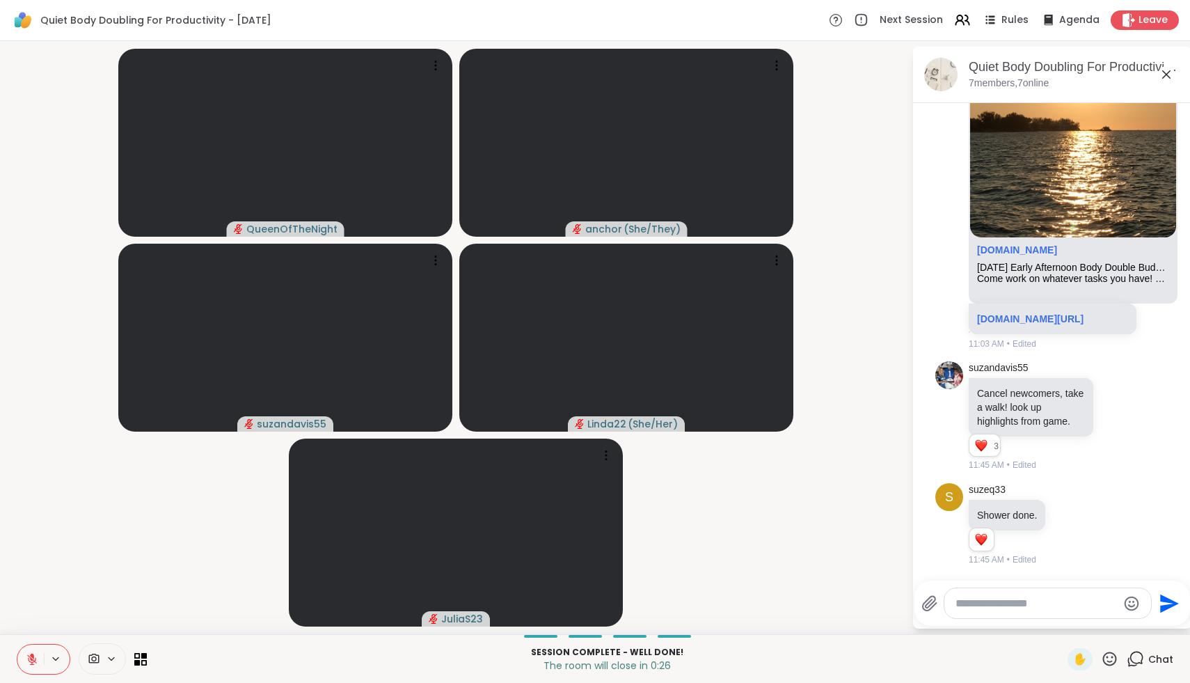
click at [1014, 605] on textarea "Type your message" at bounding box center [1036, 603] width 162 height 14
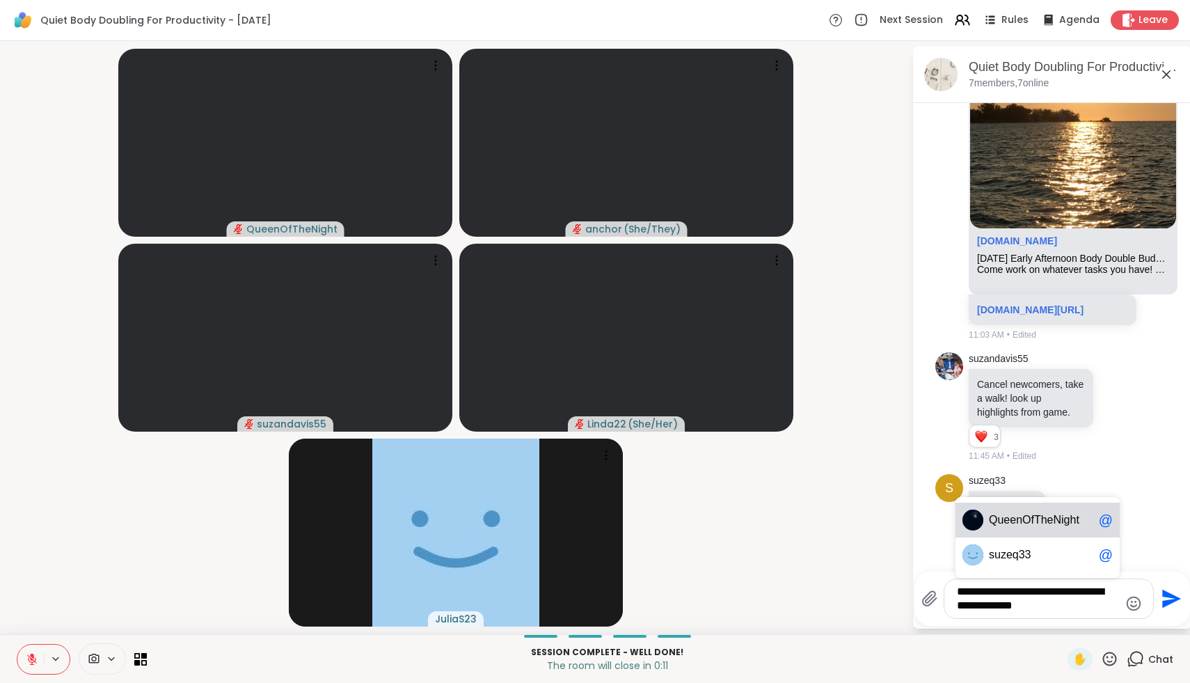
click at [997, 532] on div "Q ueenOfTheNight @" at bounding box center [1037, 519] width 164 height 35
type textarea "**********"
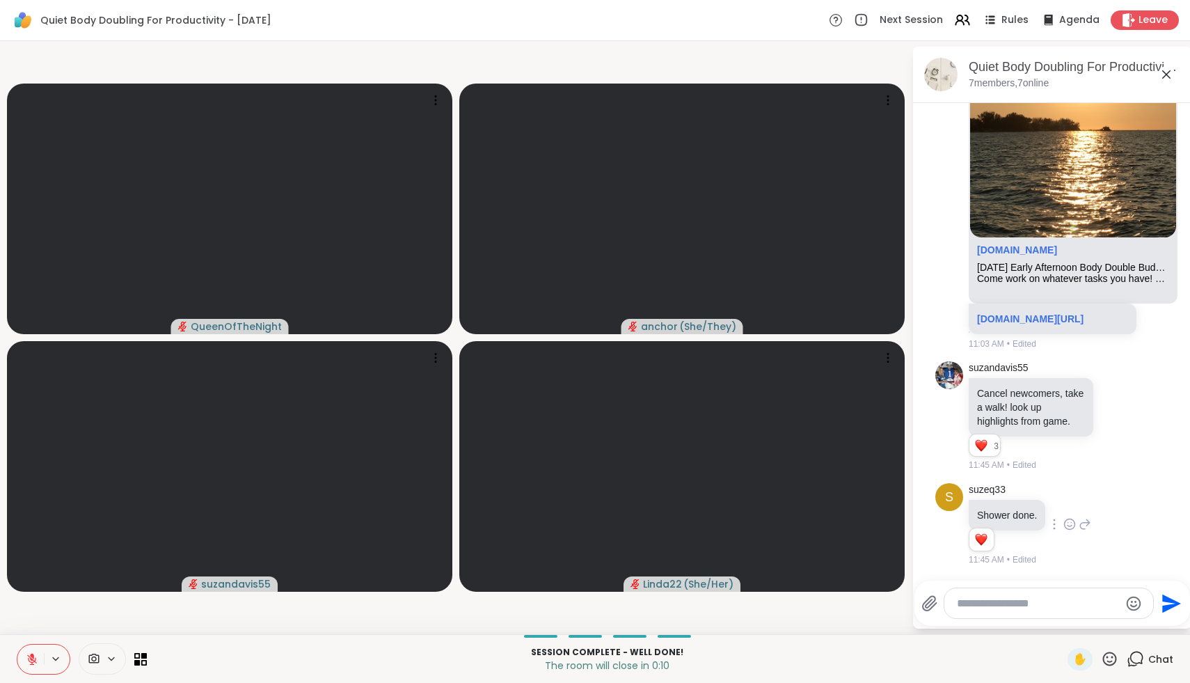
scroll to position [1663, 0]
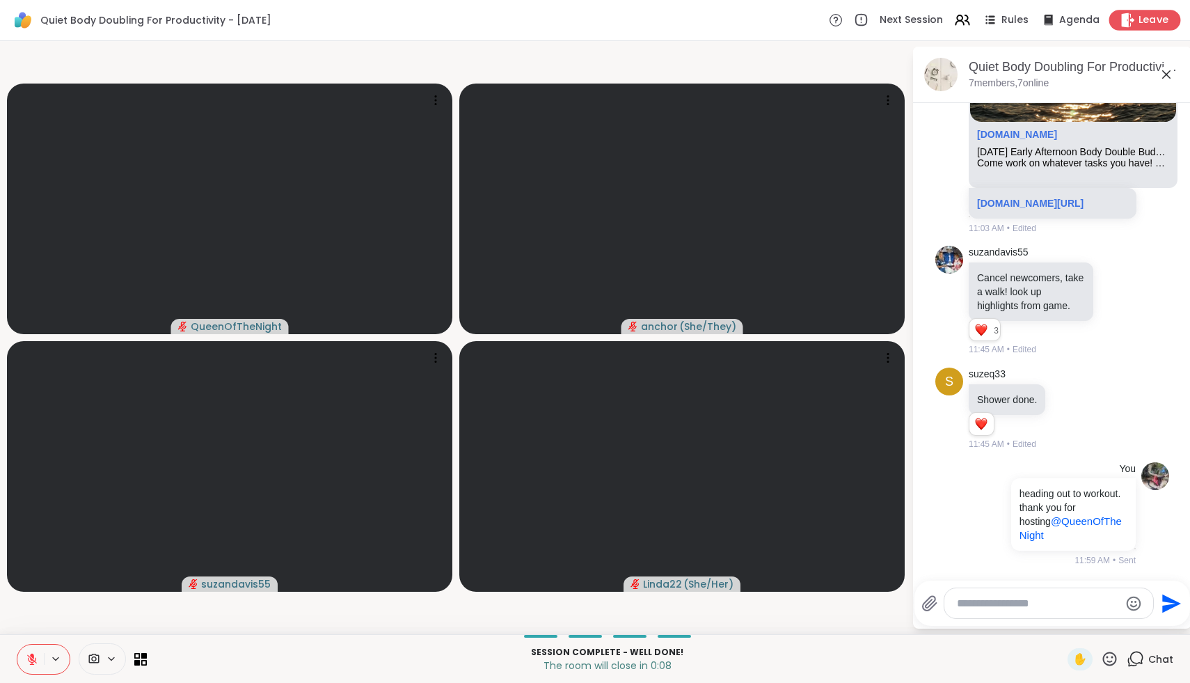
click at [1140, 25] on span "Leave" at bounding box center [1154, 20] width 31 height 15
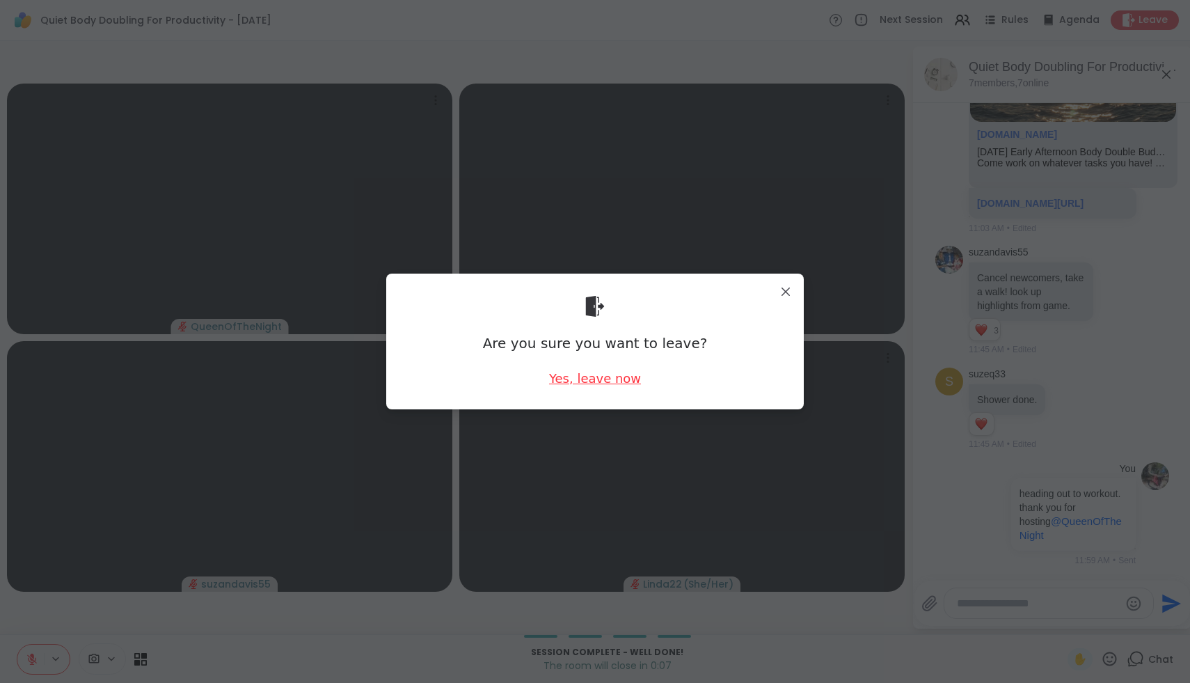
click at [629, 375] on div "Yes, leave now" at bounding box center [595, 378] width 92 height 17
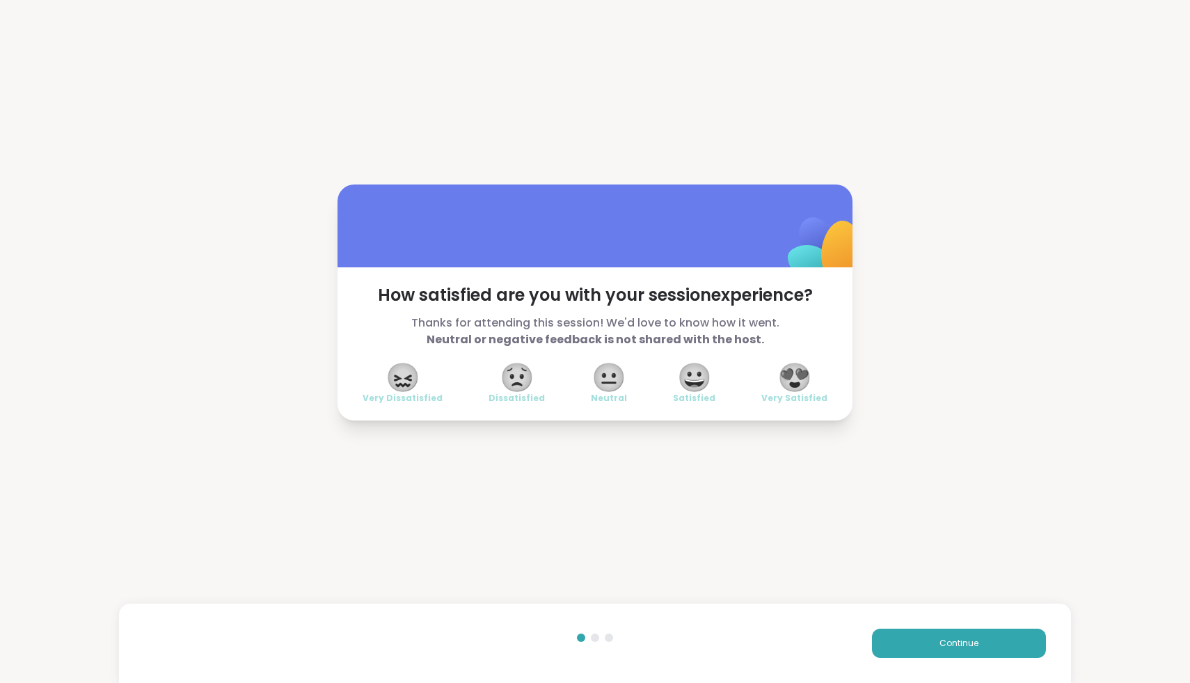
click at [785, 384] on span "😍" at bounding box center [794, 377] width 35 height 25
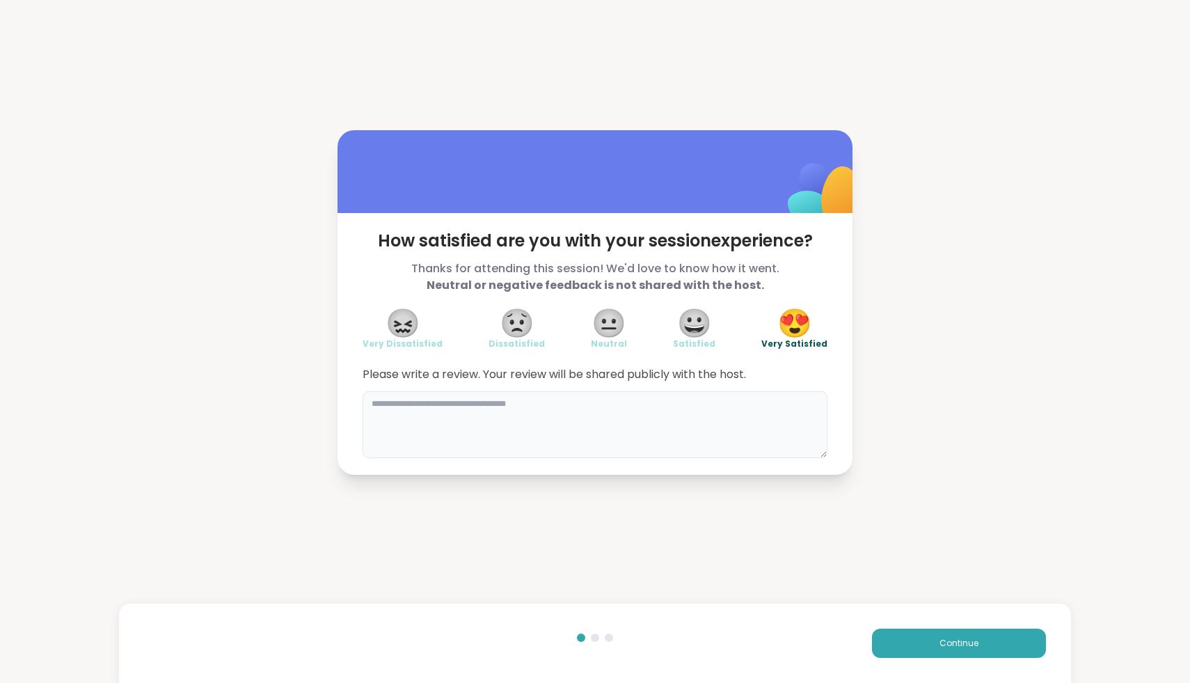
click at [728, 420] on textarea at bounding box center [595, 424] width 465 height 67
type textarea "**********"
click at [972, 635] on button "Continue" at bounding box center [959, 642] width 174 height 29
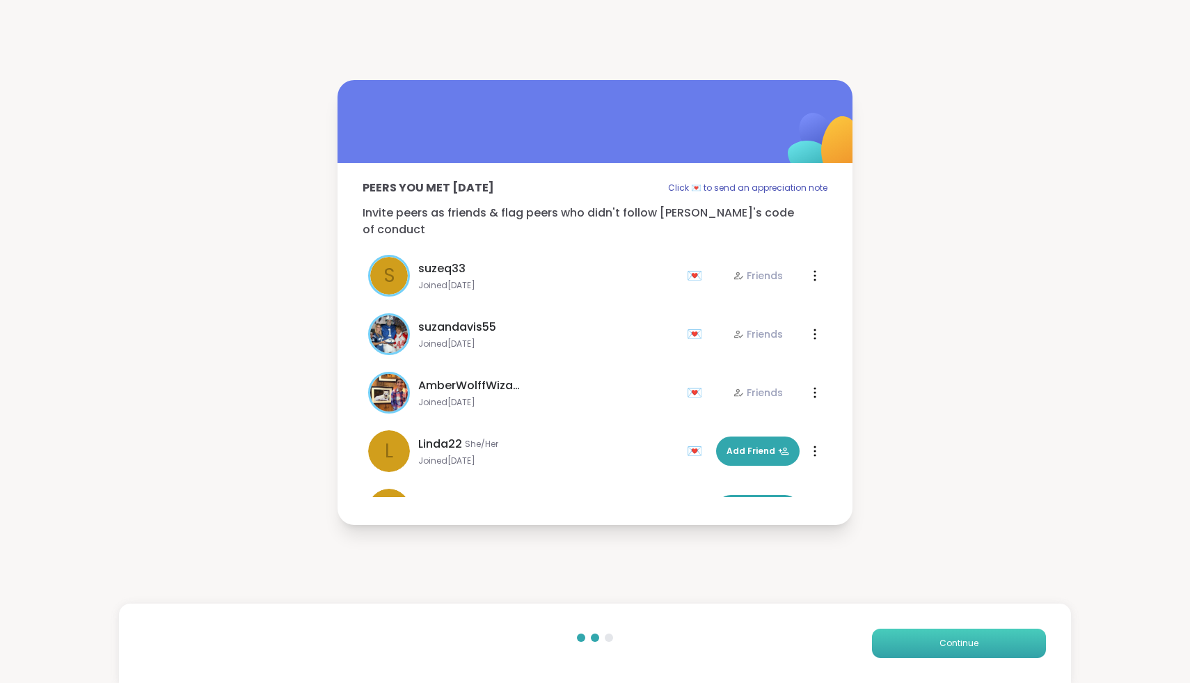
click at [972, 635] on button "Continue" at bounding box center [959, 642] width 174 height 29
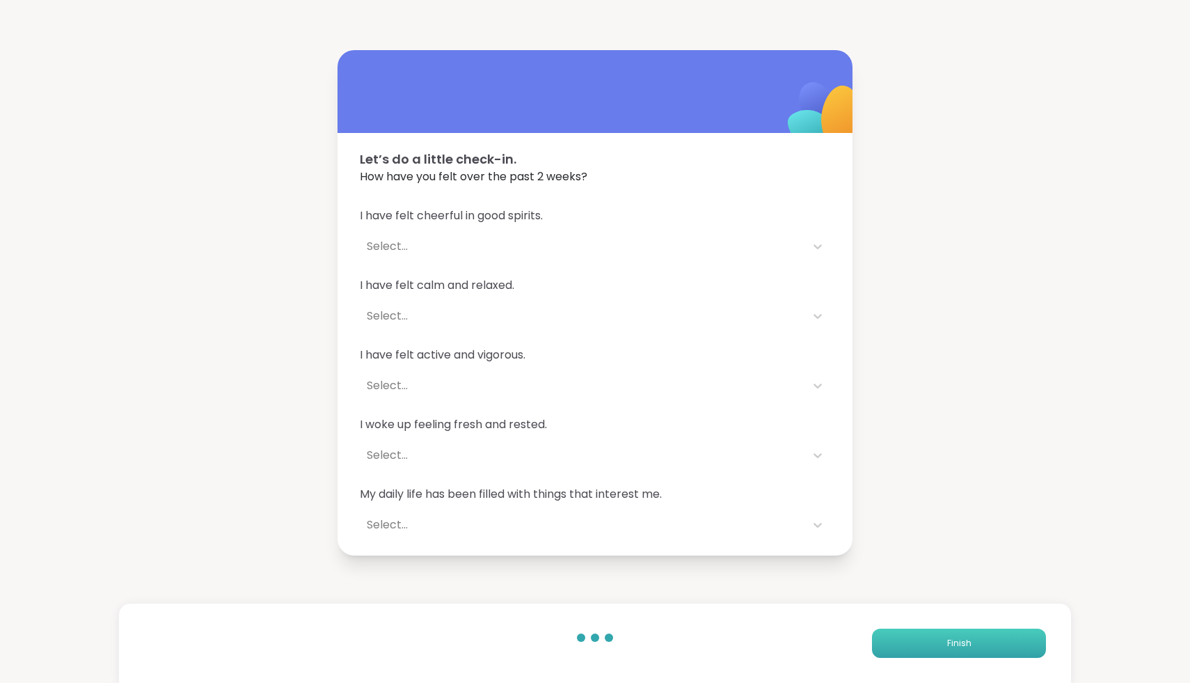
click at [972, 635] on button "Finish" at bounding box center [959, 642] width 174 height 29
